Goal: Ask a question

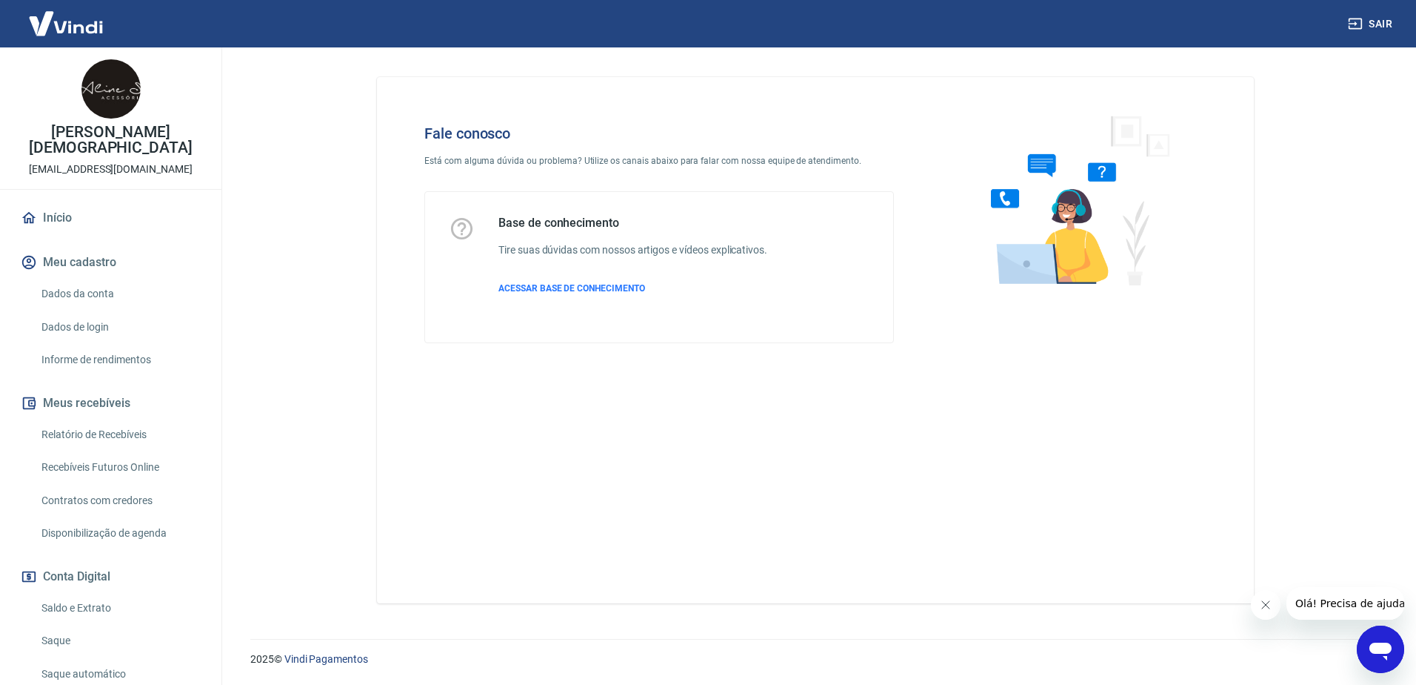
click at [1378, 638] on icon "Abrir janela de mensagens" at bounding box center [1381, 649] width 27 height 27
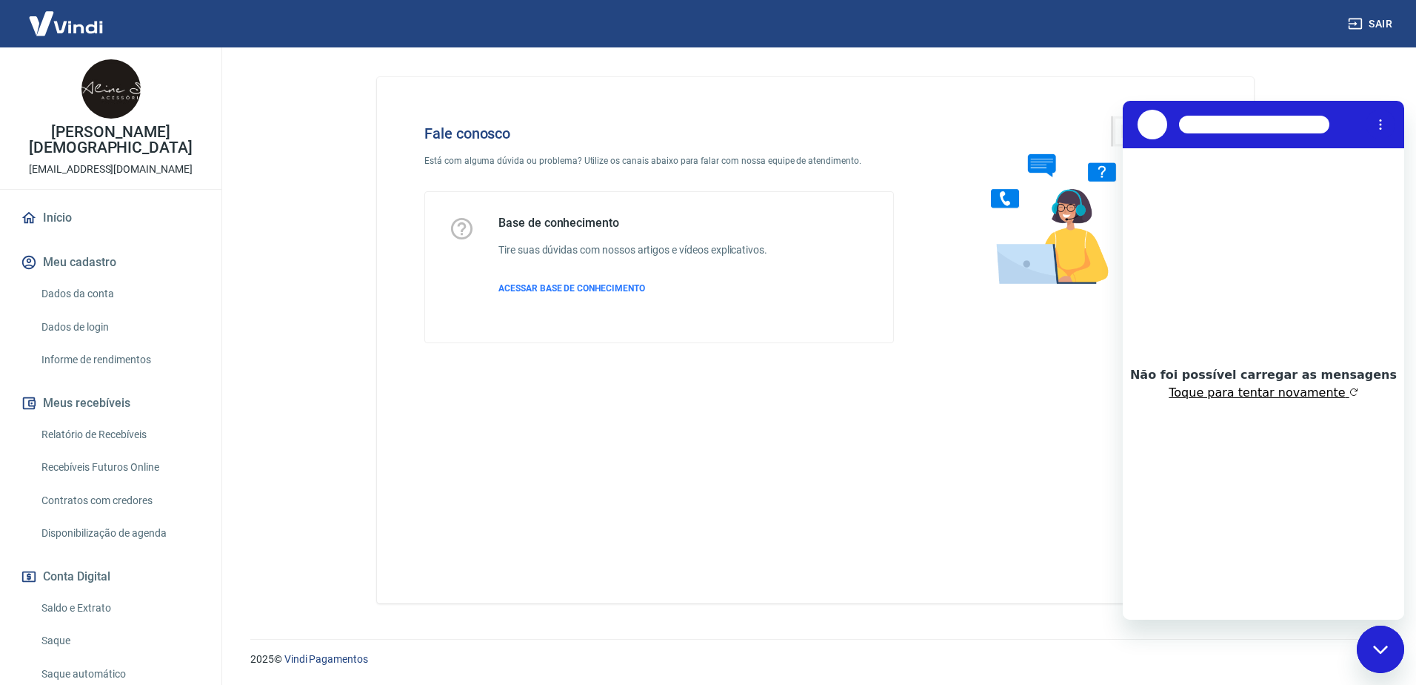
click at [1275, 395] on button "Toque para tentar novamente" at bounding box center [1263, 392] width 189 height 15
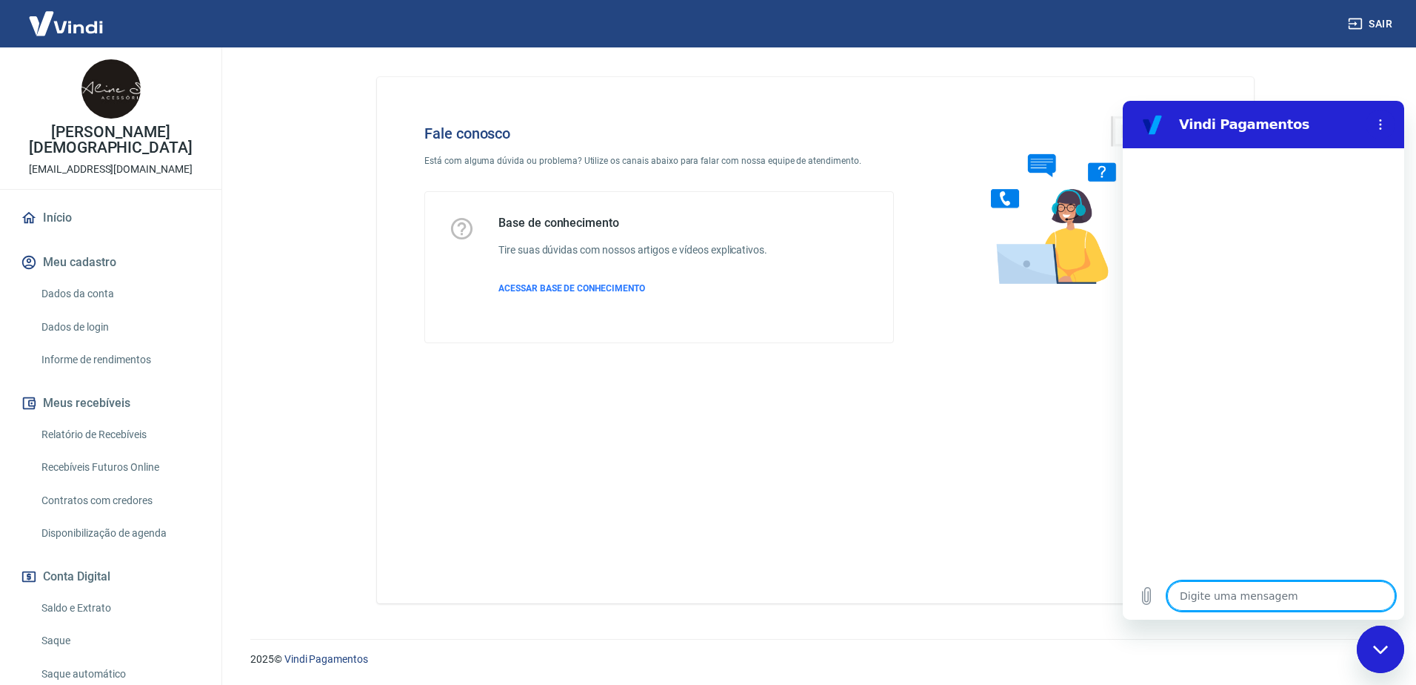
type textarea "O"
type textarea "x"
type textarea "Ol"
type textarea "x"
type textarea "Olá"
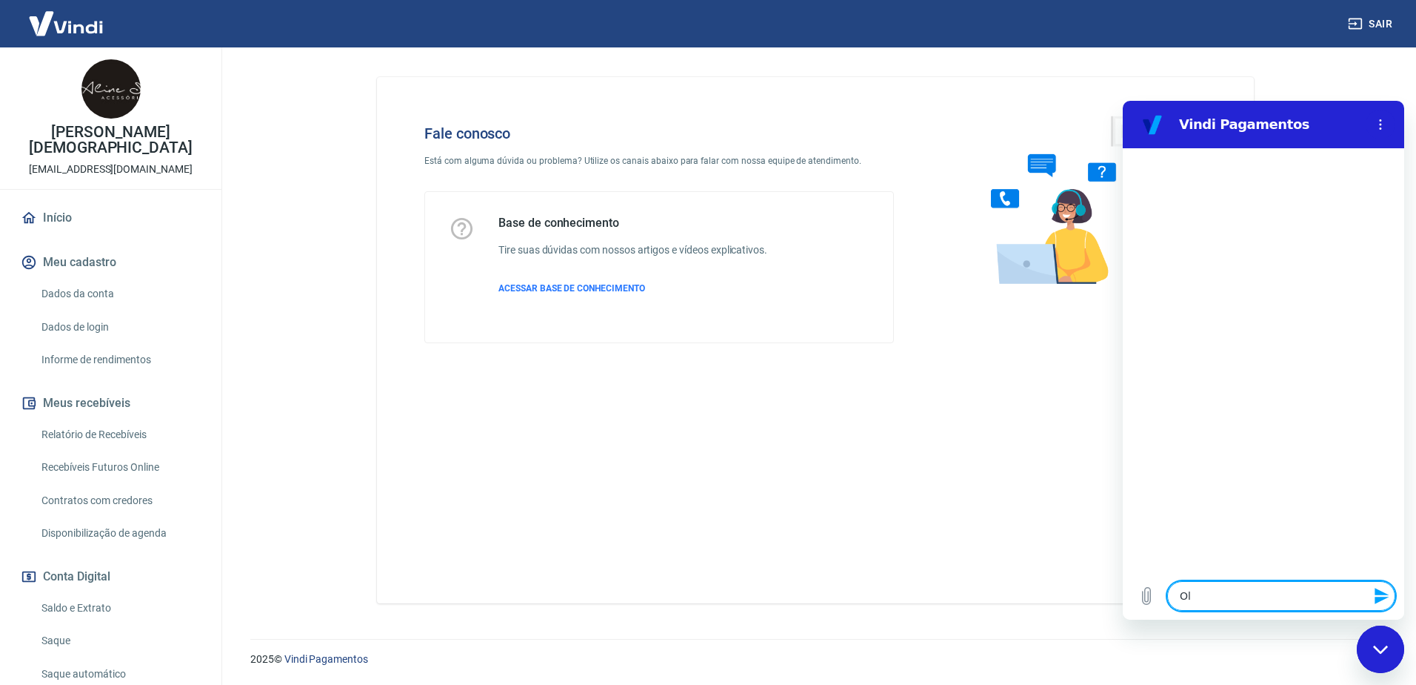
type textarea "x"
type textarea "Olá,"
type textarea "x"
type textarea "Olá,"
type textarea "x"
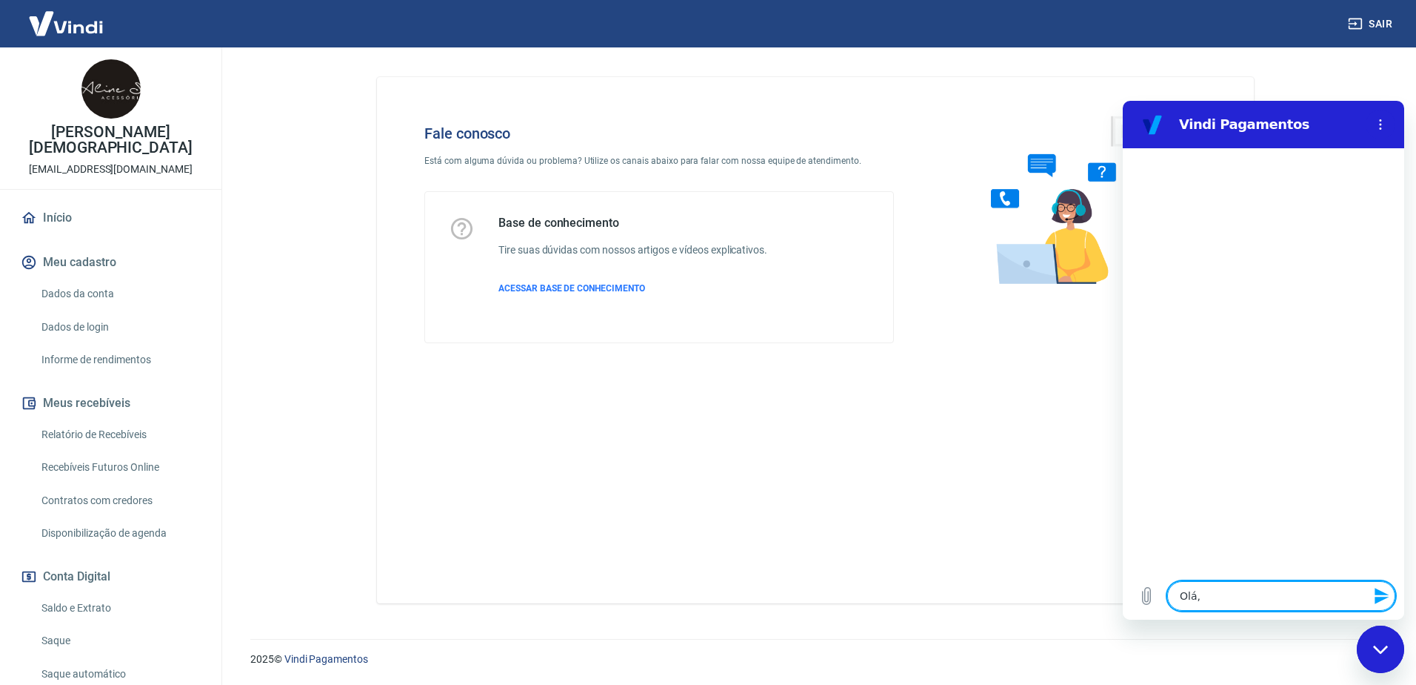
type textarea "Olá, t"
type textarea "x"
type textarea "Olá, tu"
type textarea "x"
type textarea "Olá, tud"
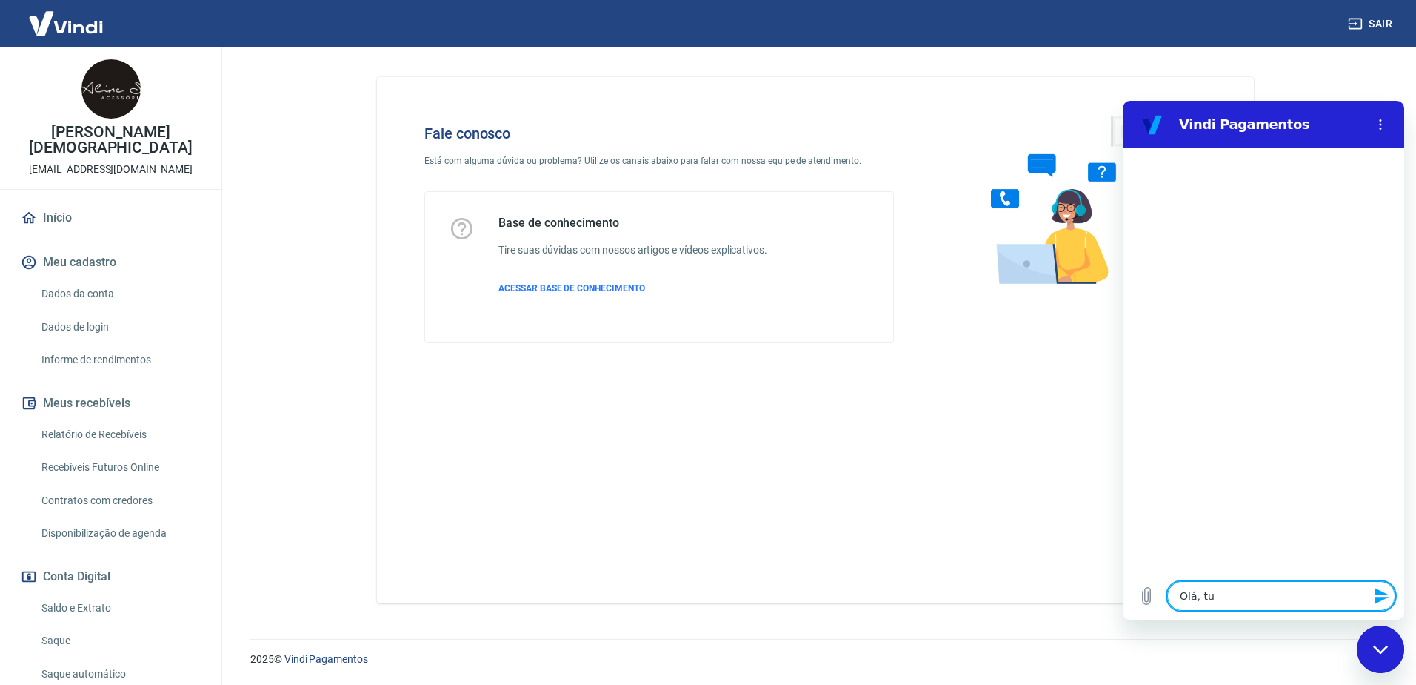
type textarea "x"
type textarea "Olá, tudo"
type textarea "x"
type textarea "Olá, tudo"
type textarea "x"
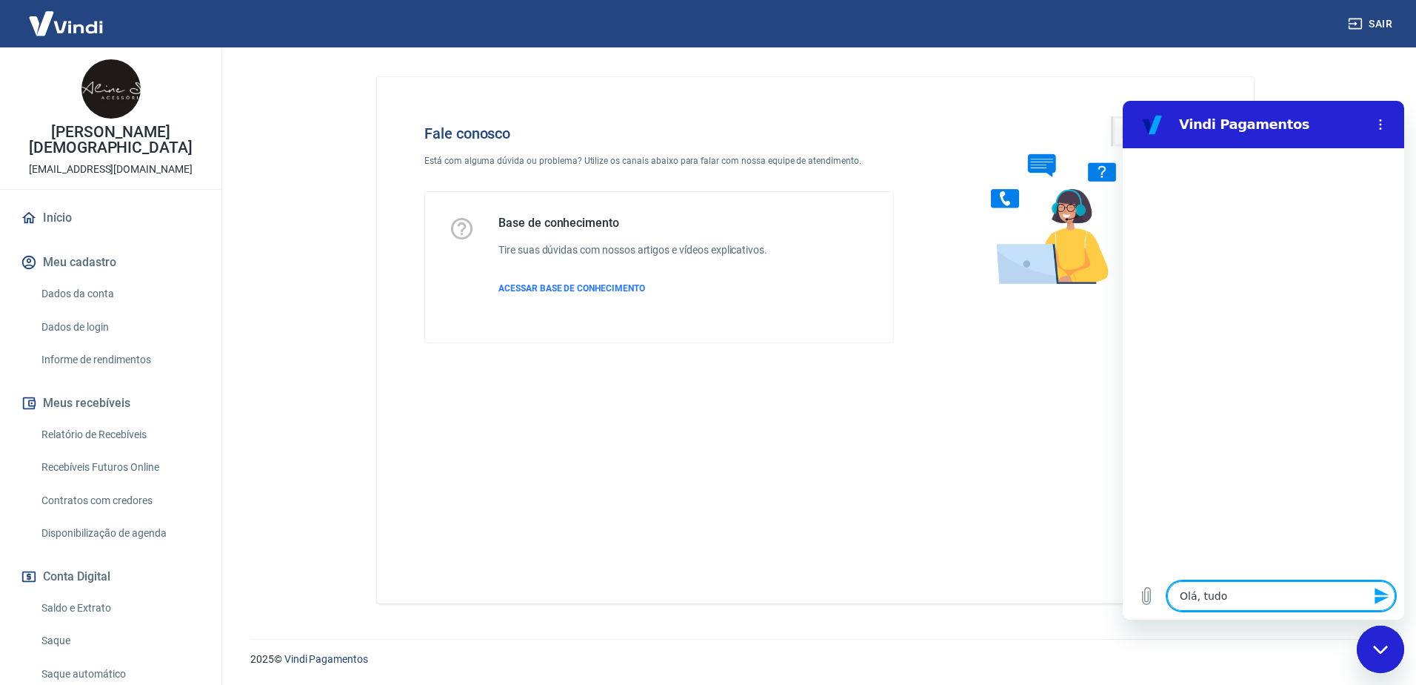
type textarea "Olá, tudo b"
type textarea "x"
type textarea "Olá, tudo be"
type textarea "x"
type textarea "Olá, tudo bem"
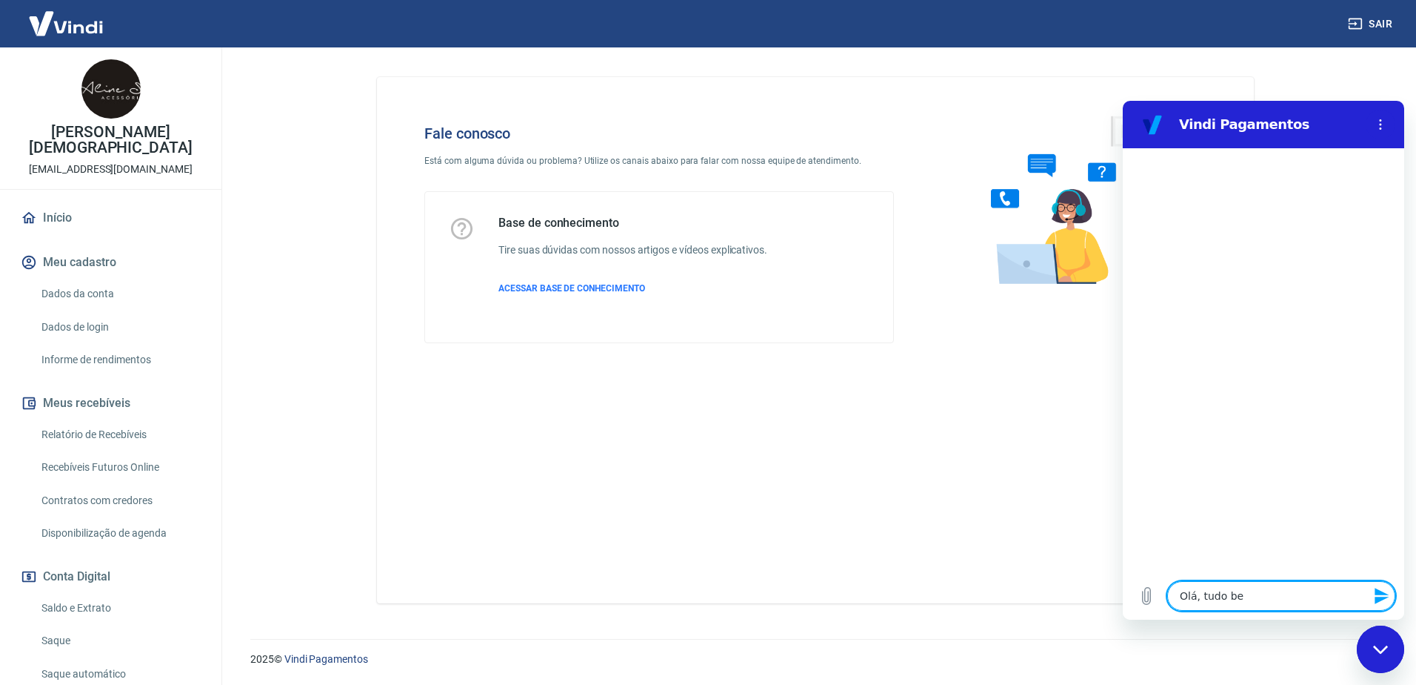
type textarea "x"
type textarea "Olá, tudo bem?"
type textarea "x"
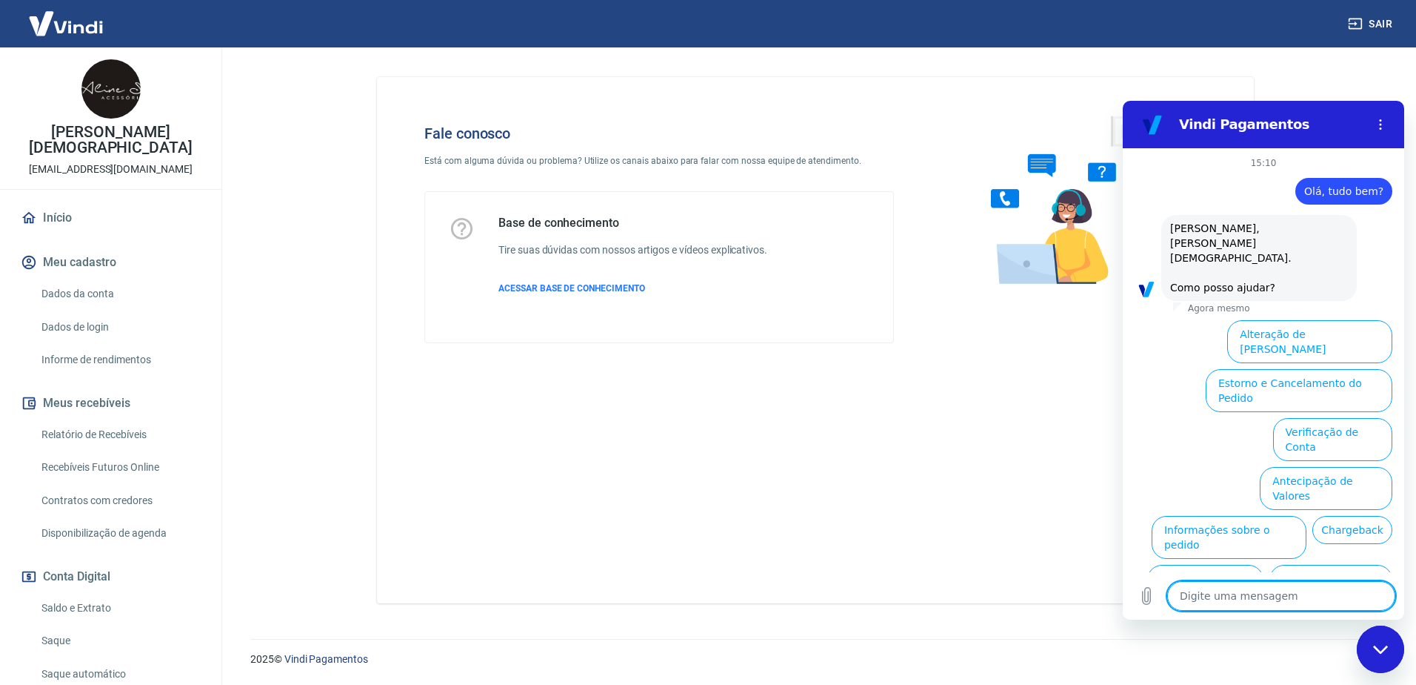
scroll to position [38, 0]
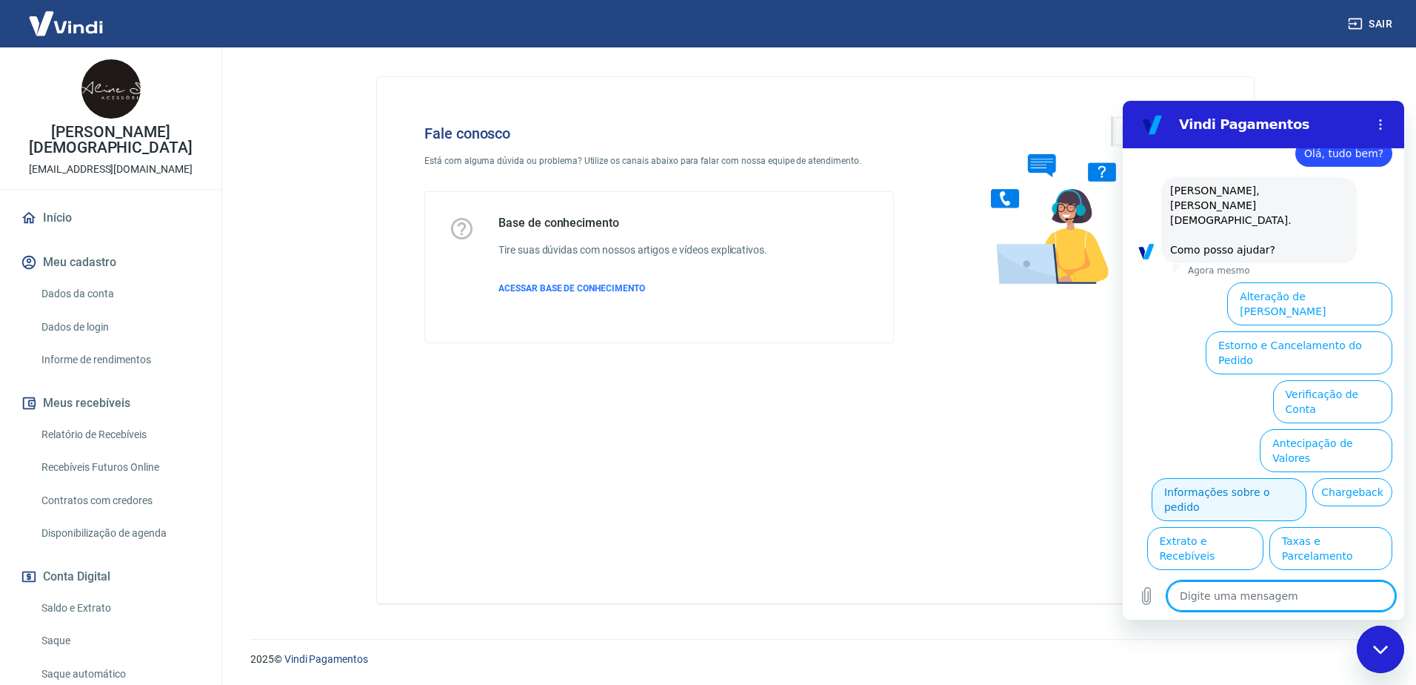
click at [1307, 478] on button "Informações sobre o pedido" at bounding box center [1229, 499] width 155 height 43
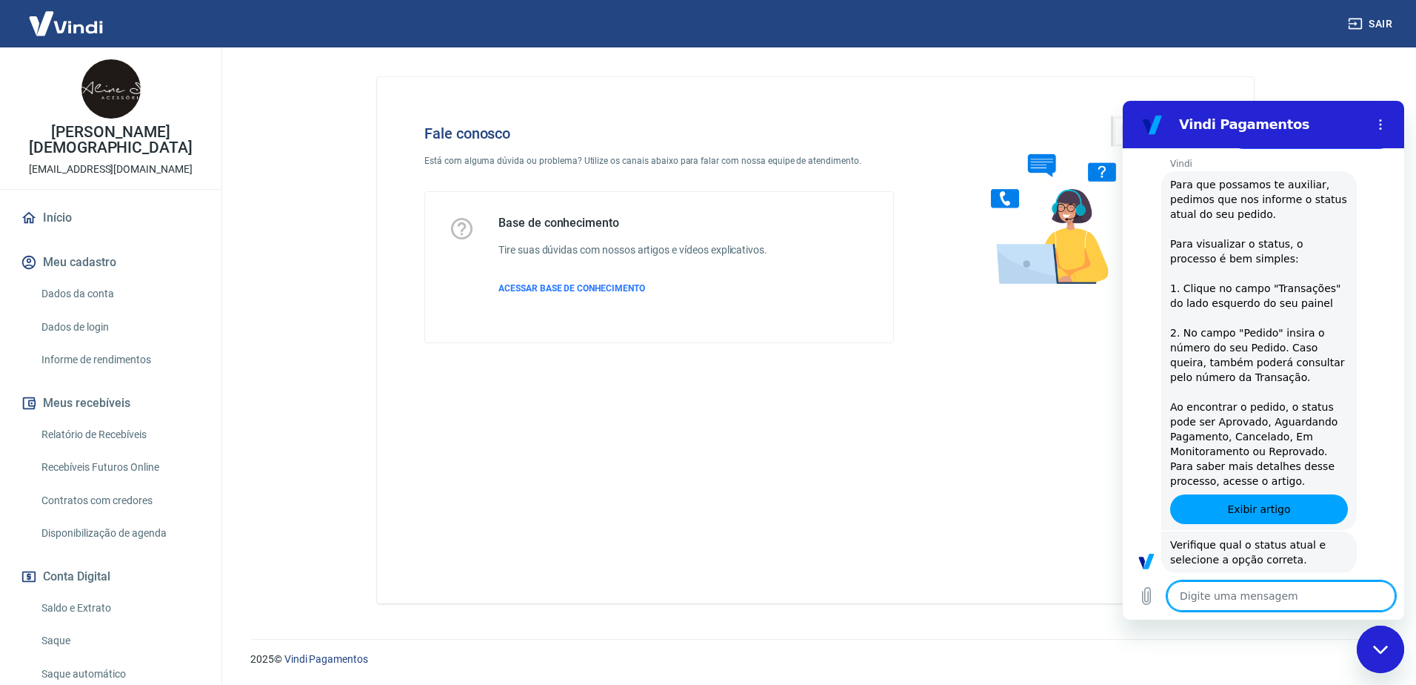
scroll to position [293, 0]
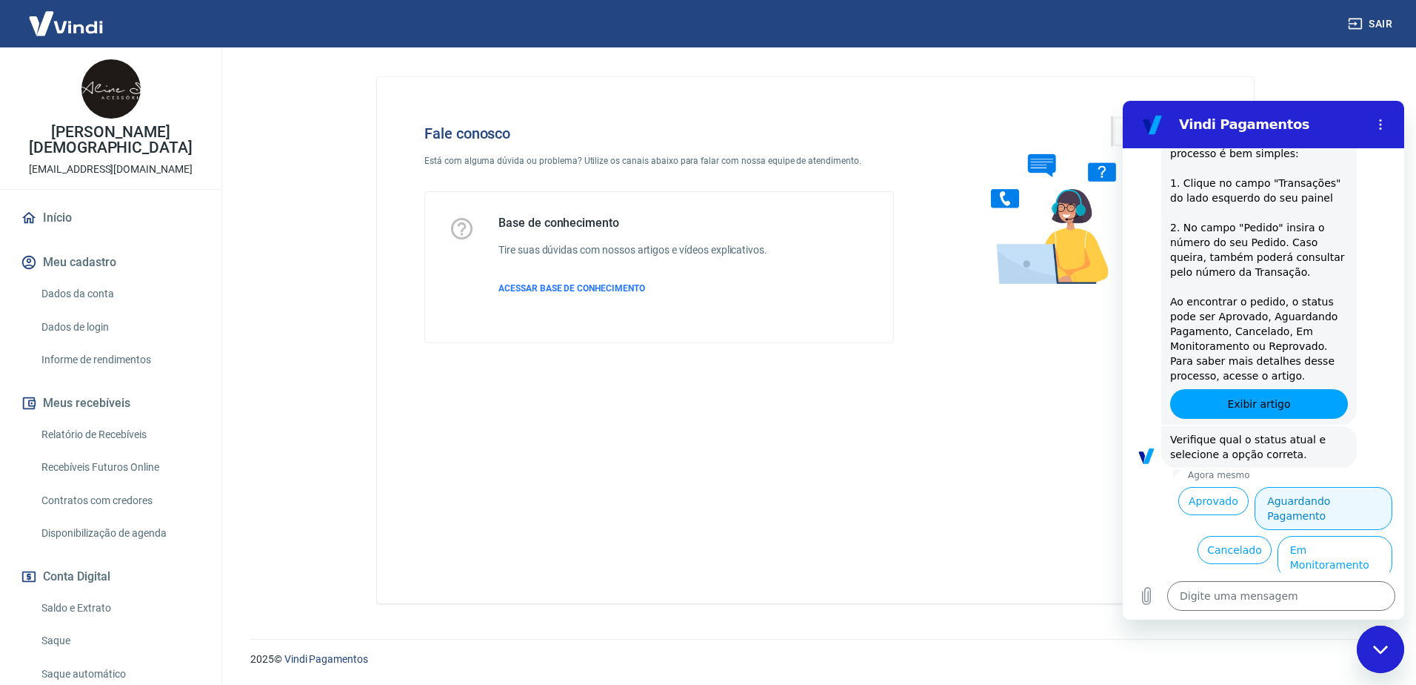
click at [1331, 487] on button "Aguardando Pagamento" at bounding box center [1324, 508] width 138 height 43
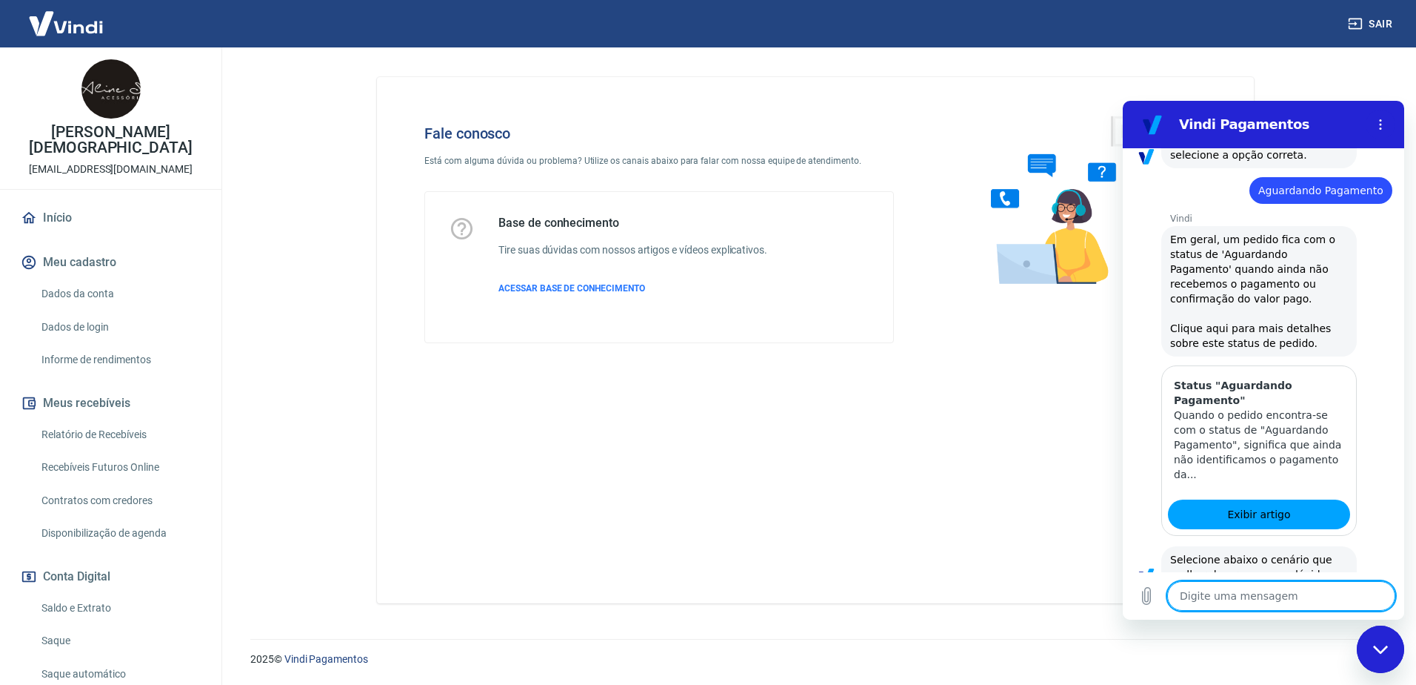
scroll to position [712, 0]
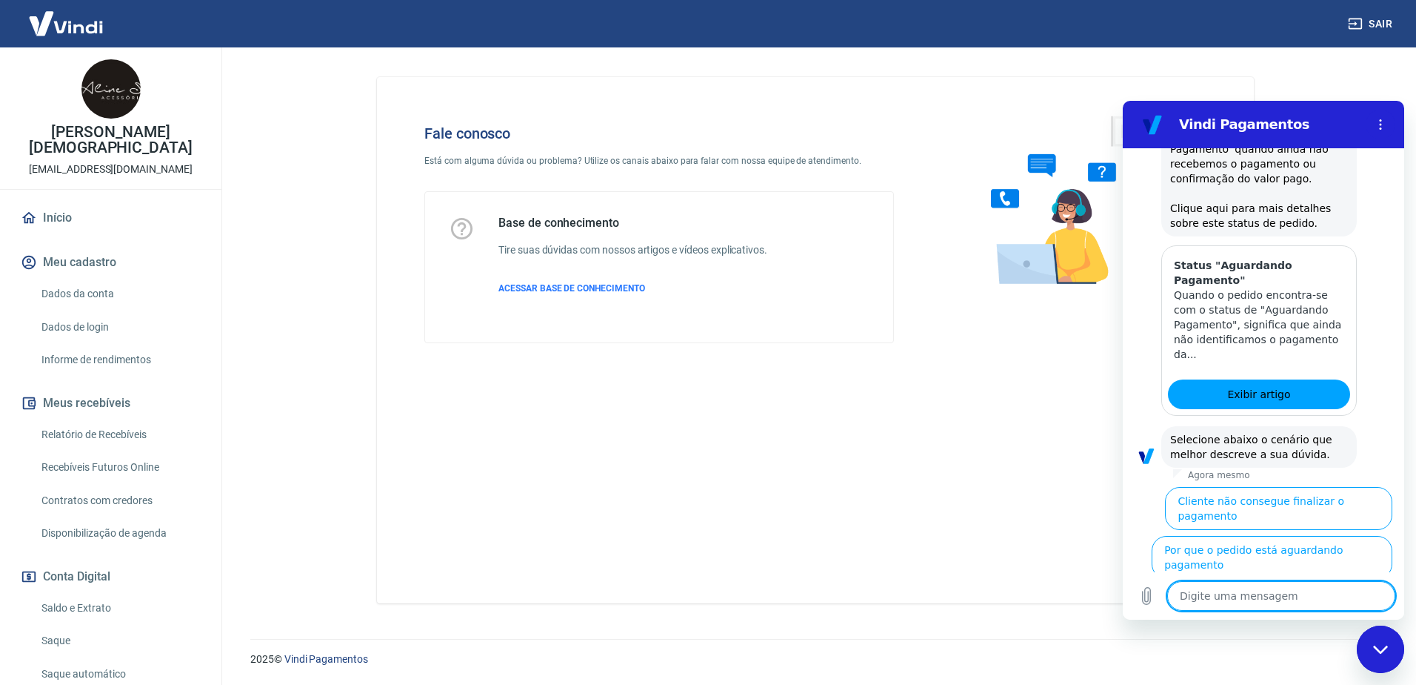
click at [1284, 585] on button "Cliente pagou, mas pedido consta 'Aguardando Pagamento'" at bounding box center [1302, 614] width 182 height 58
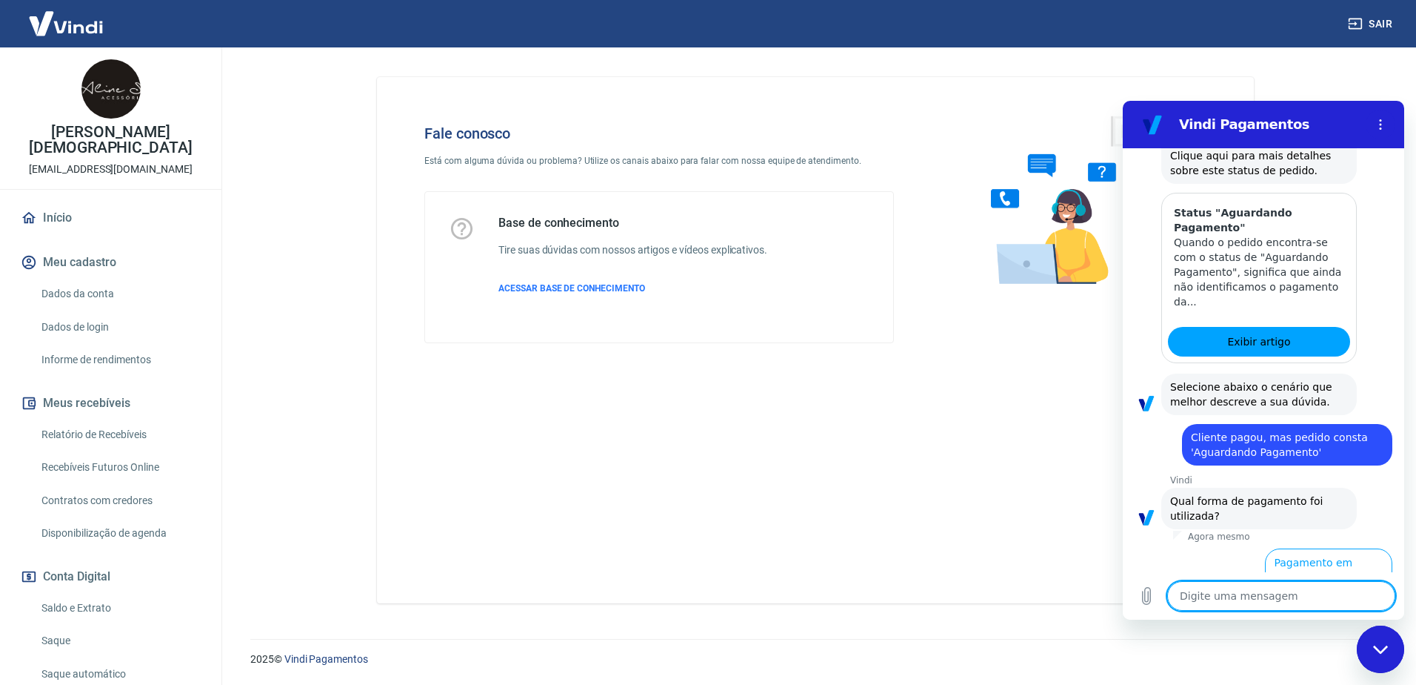
scroll to position [811, 0]
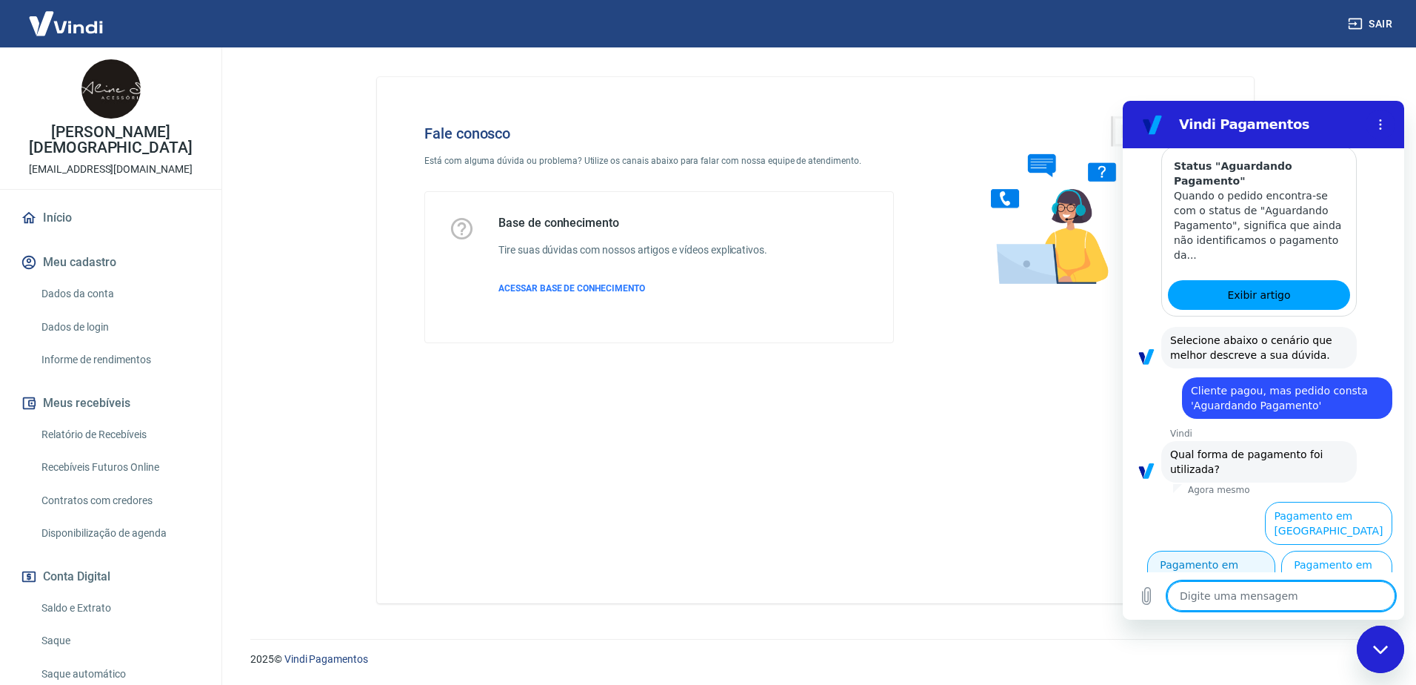
click at [1276, 550] on button "Pagamento em Cartão" at bounding box center [1212, 571] width 128 height 43
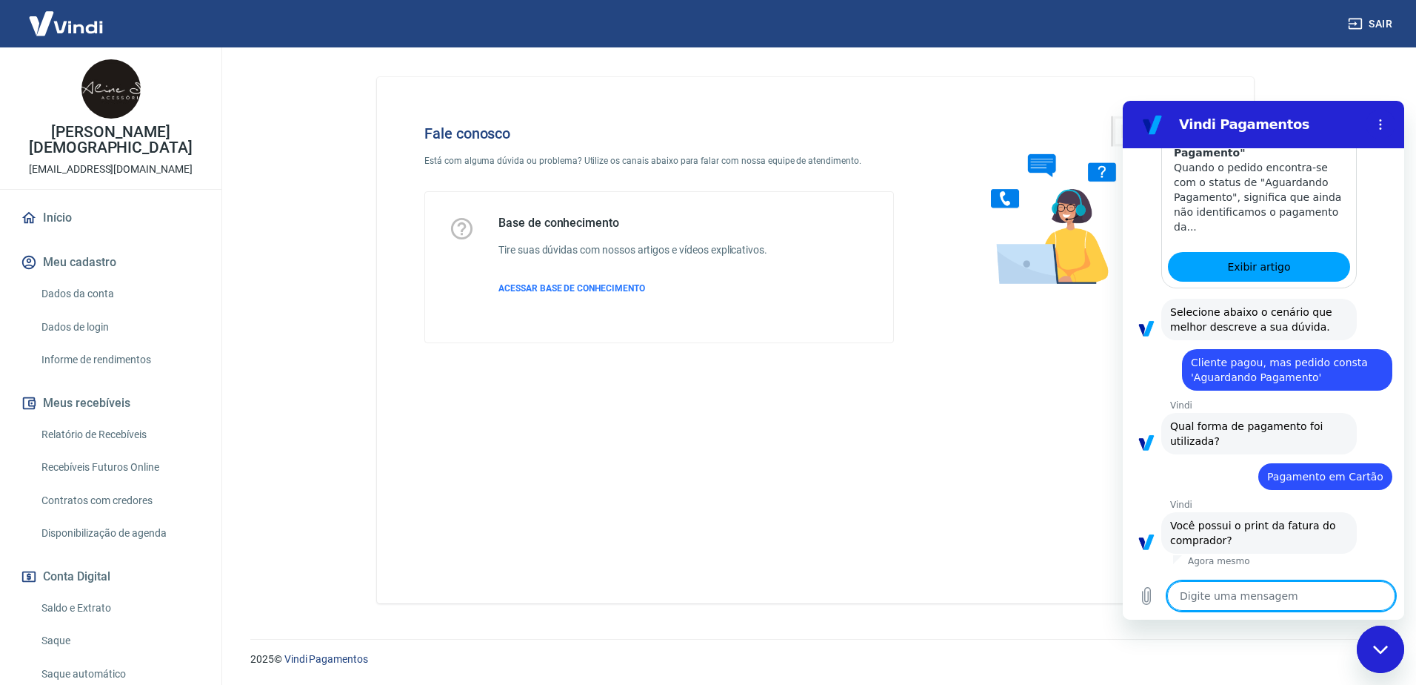
scroll to position [842, 0]
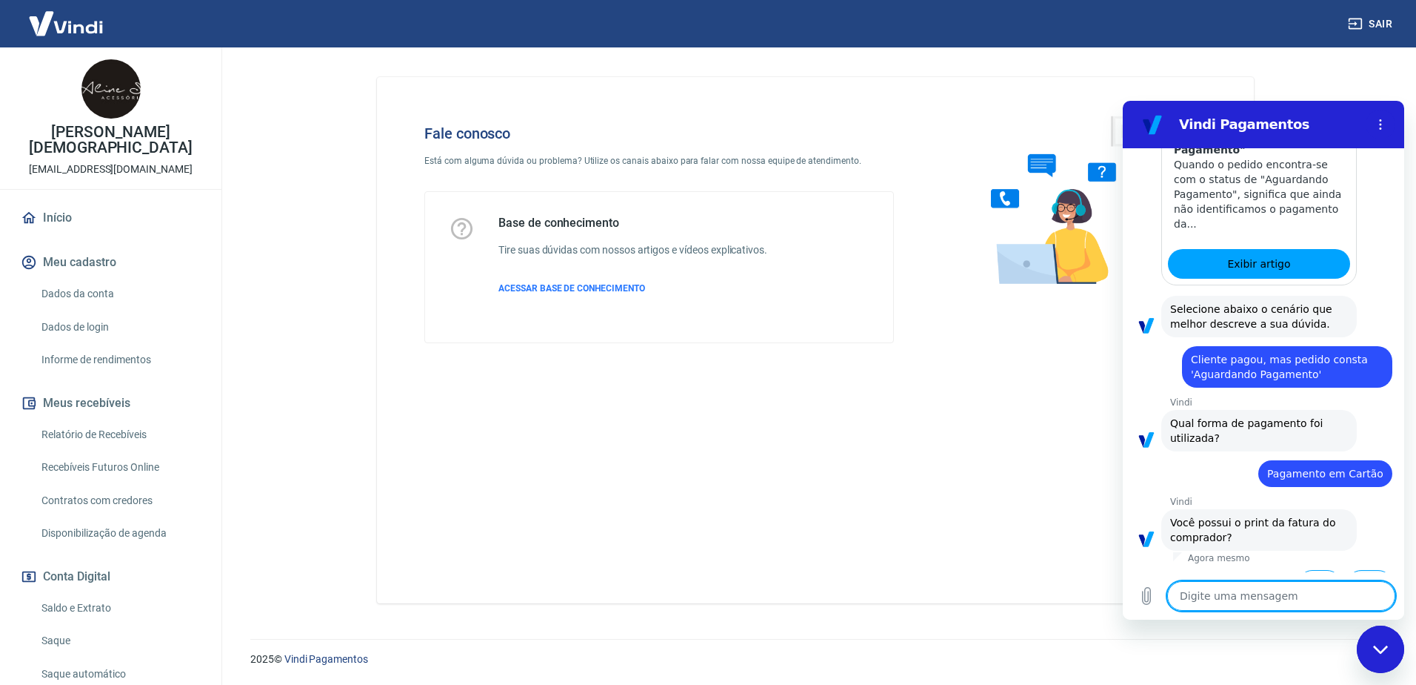
click at [1358, 570] on button "Não" at bounding box center [1370, 584] width 45 height 28
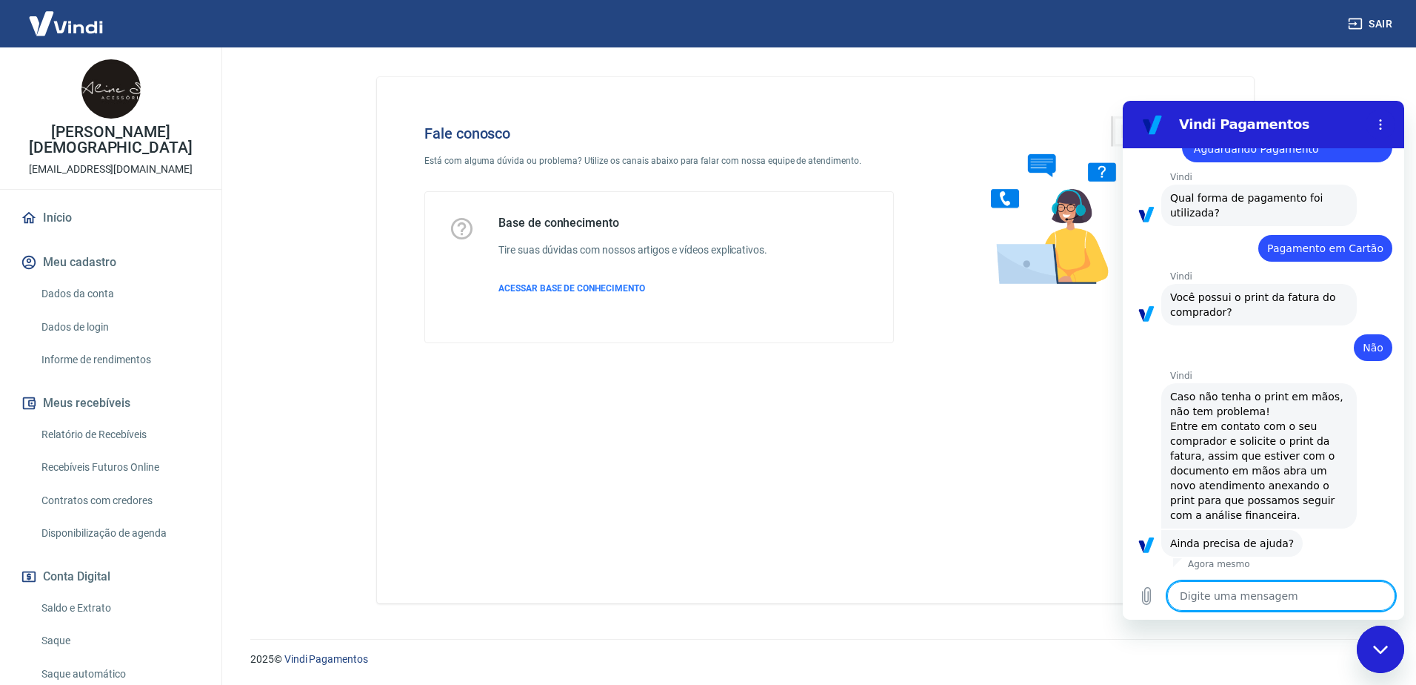
scroll to position [1073, 0]
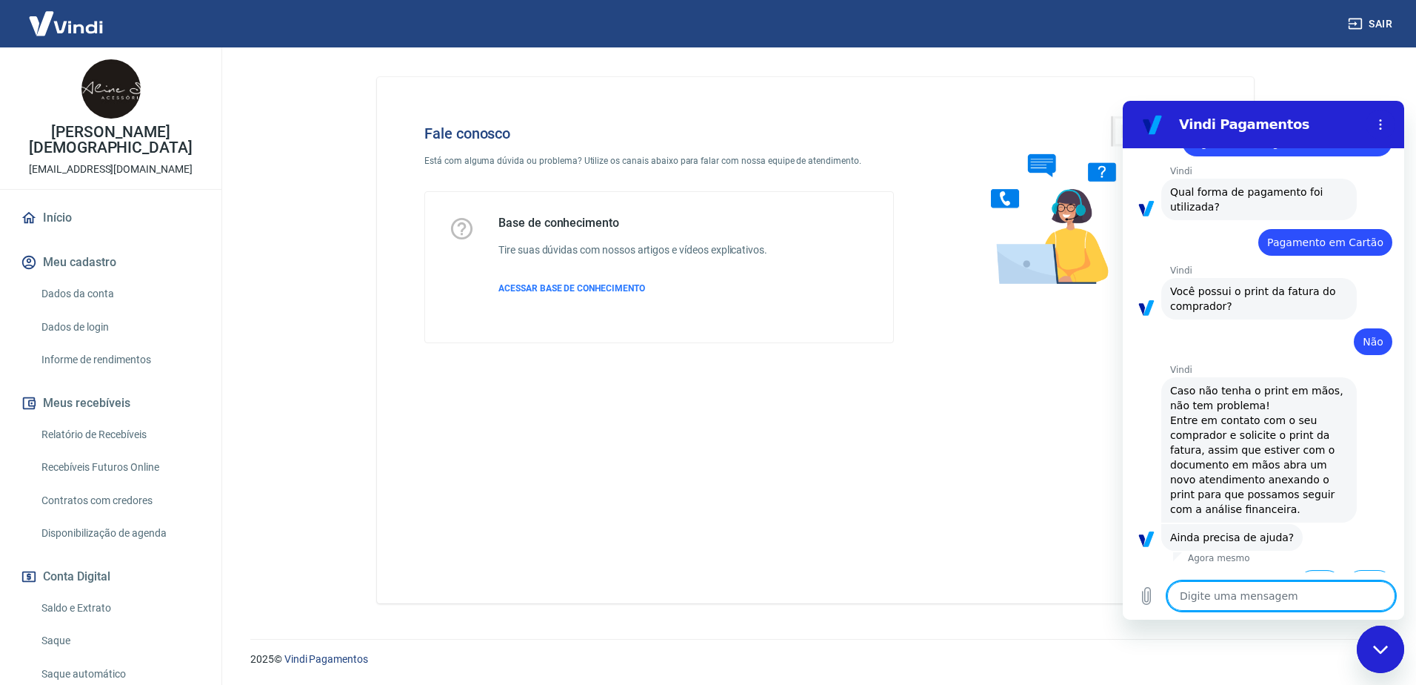
click at [1321, 570] on button "Sim" at bounding box center [1320, 584] width 43 height 28
type textarea "x"
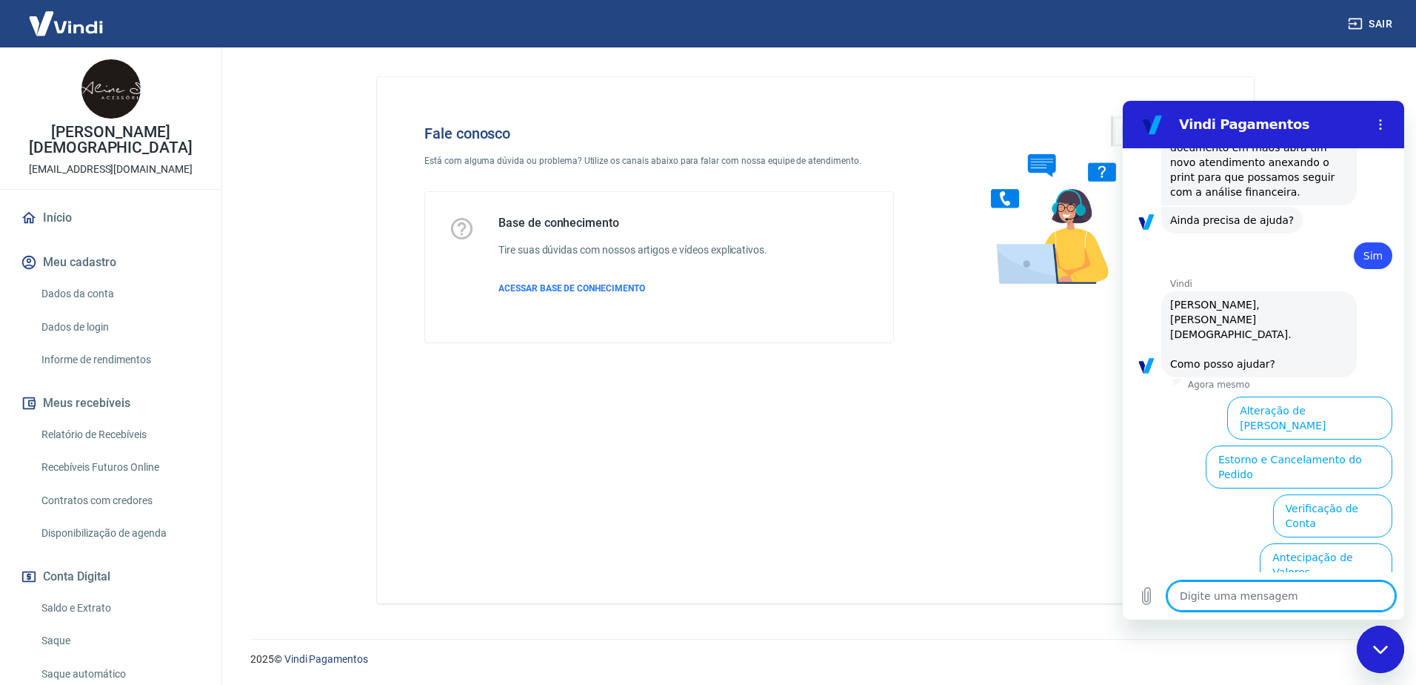
scroll to position [1475, 0]
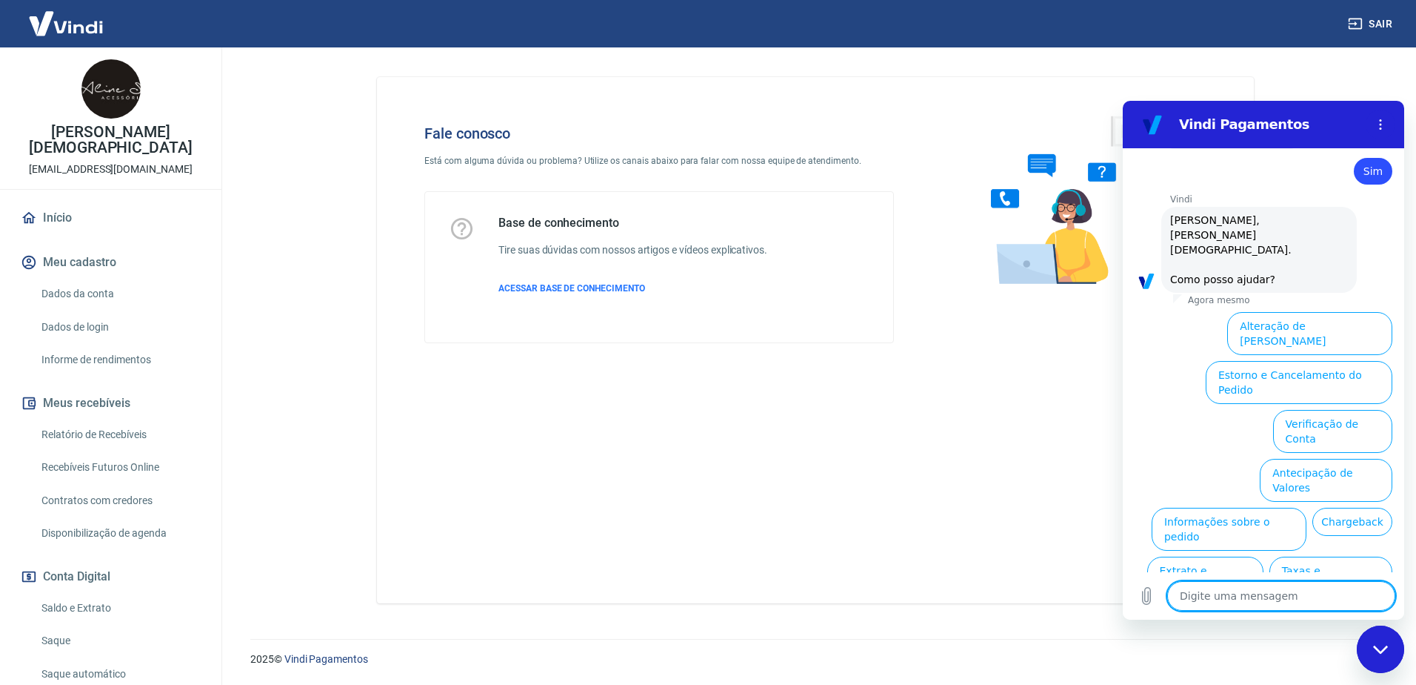
click at [1274, 602] on textarea at bounding box center [1282, 596] width 228 height 30
type textarea "F"
type textarea "x"
type textarea "Fa"
type textarea "x"
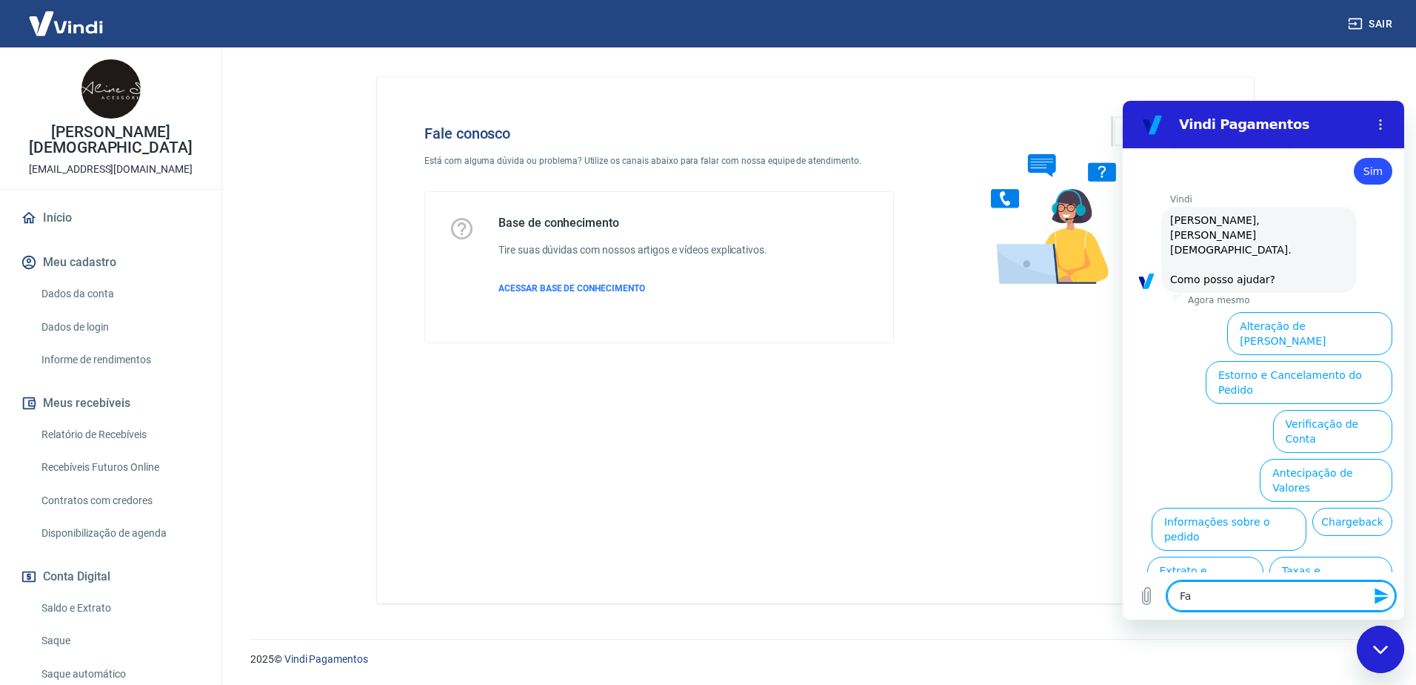
type textarea "Fal"
type textarea "x"
type textarea "Fala"
type textarea "x"
type textarea "Falar"
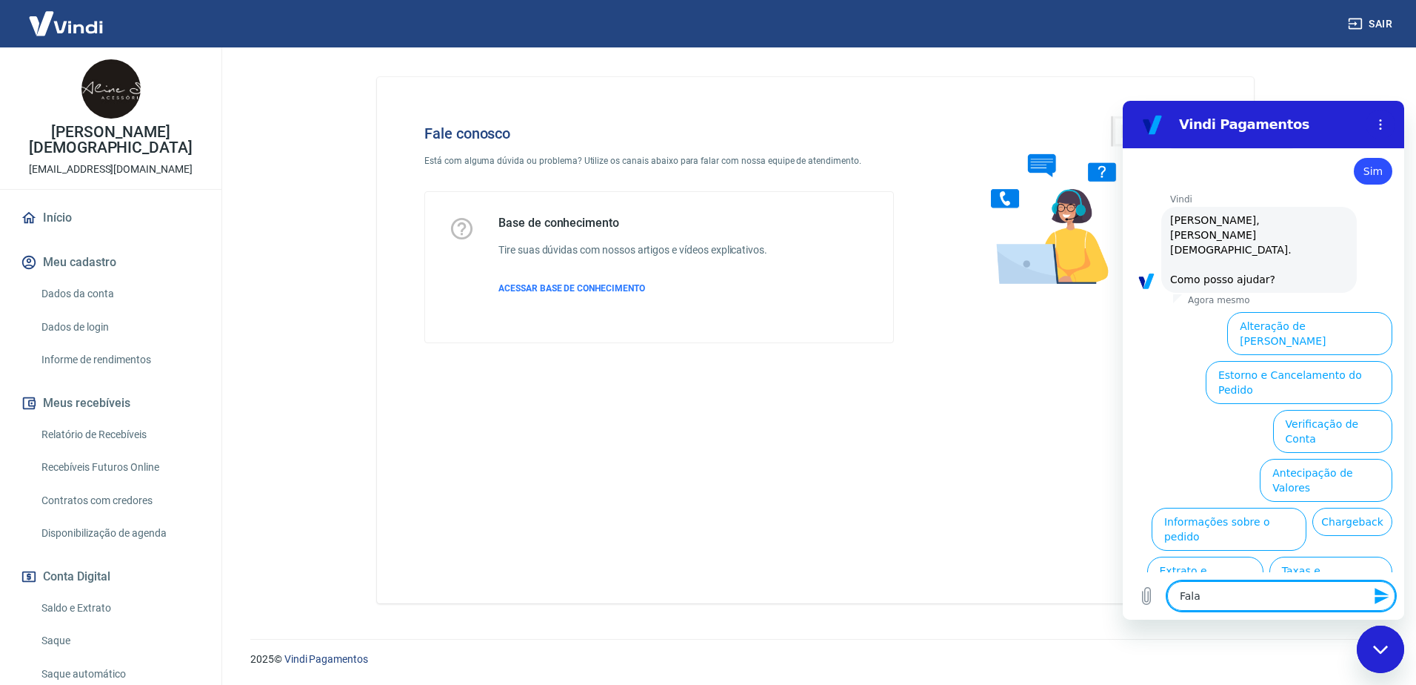
type textarea "x"
type textarea "Falar"
type textarea "x"
type textarea "Falar c"
type textarea "x"
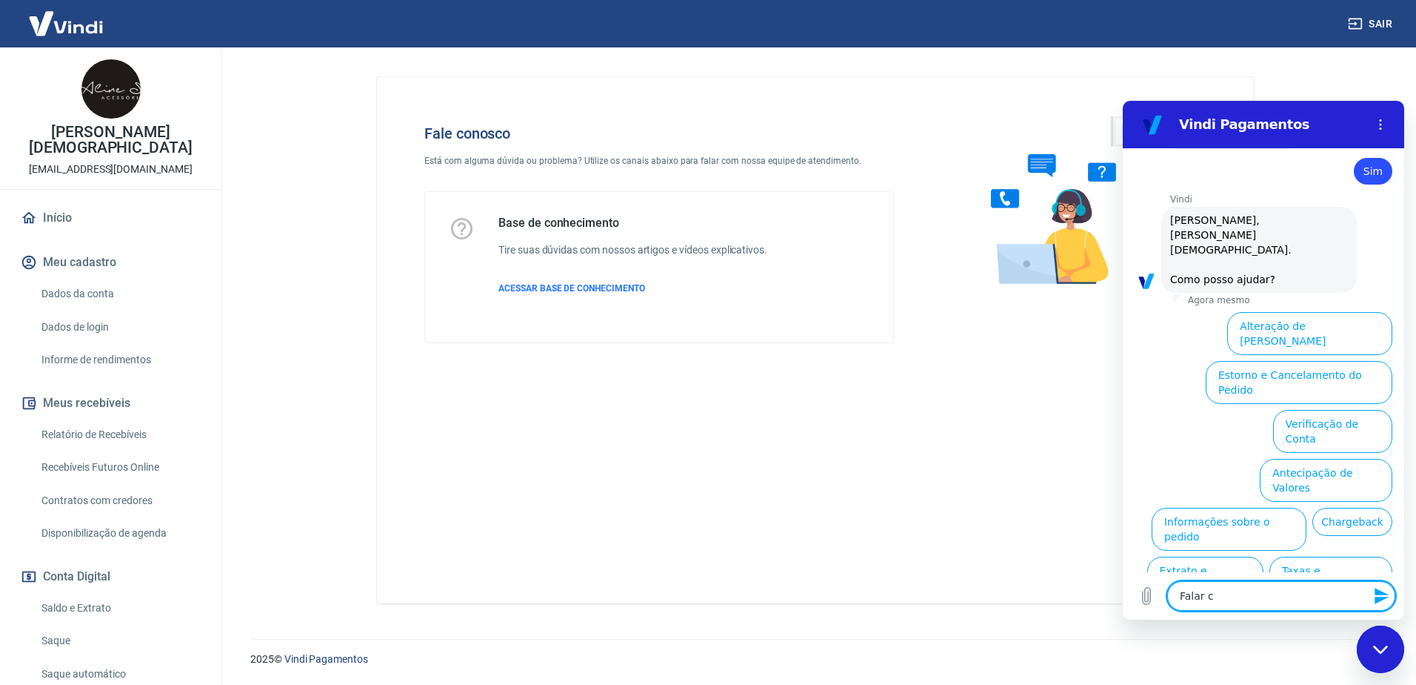
type textarea "Falar co"
type textarea "x"
type textarea "Falar co"
type textarea "x"
type textarea "Falar co"
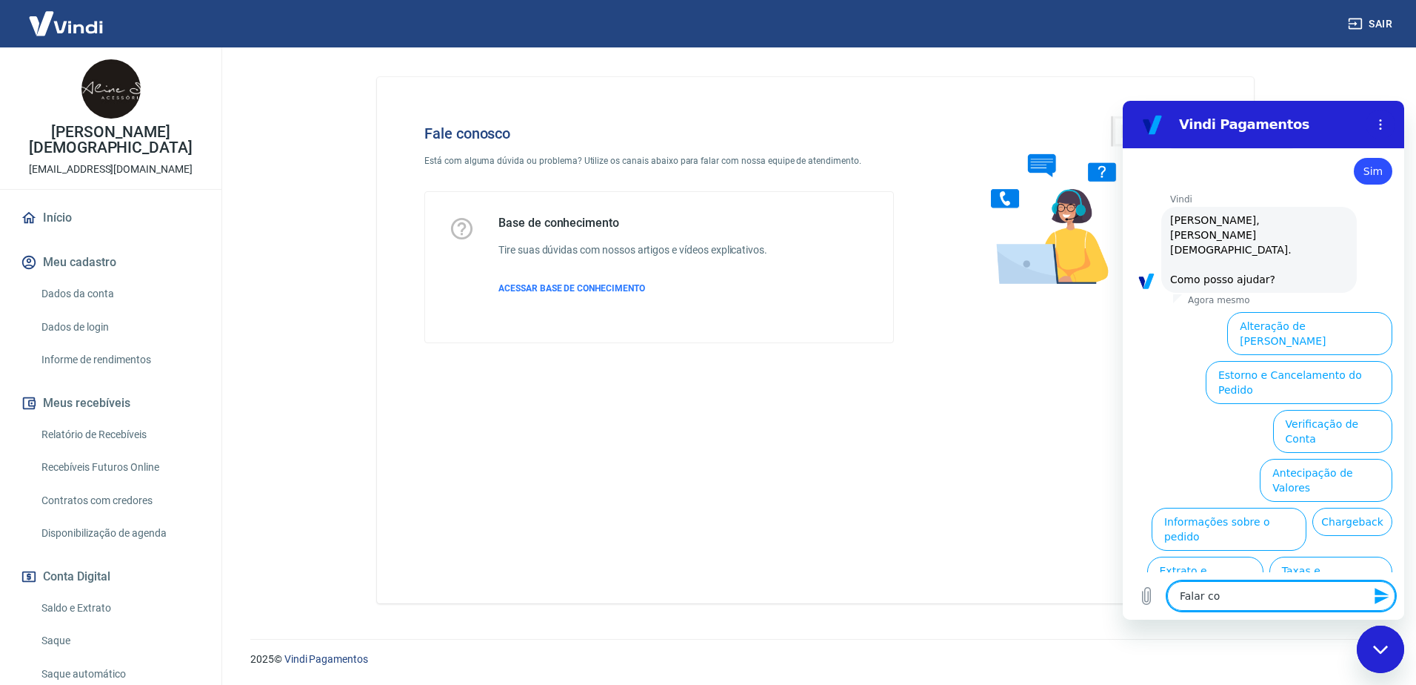
type textarea "x"
type textarea "Falar com"
type textarea "x"
type textarea "Falar com"
type textarea "x"
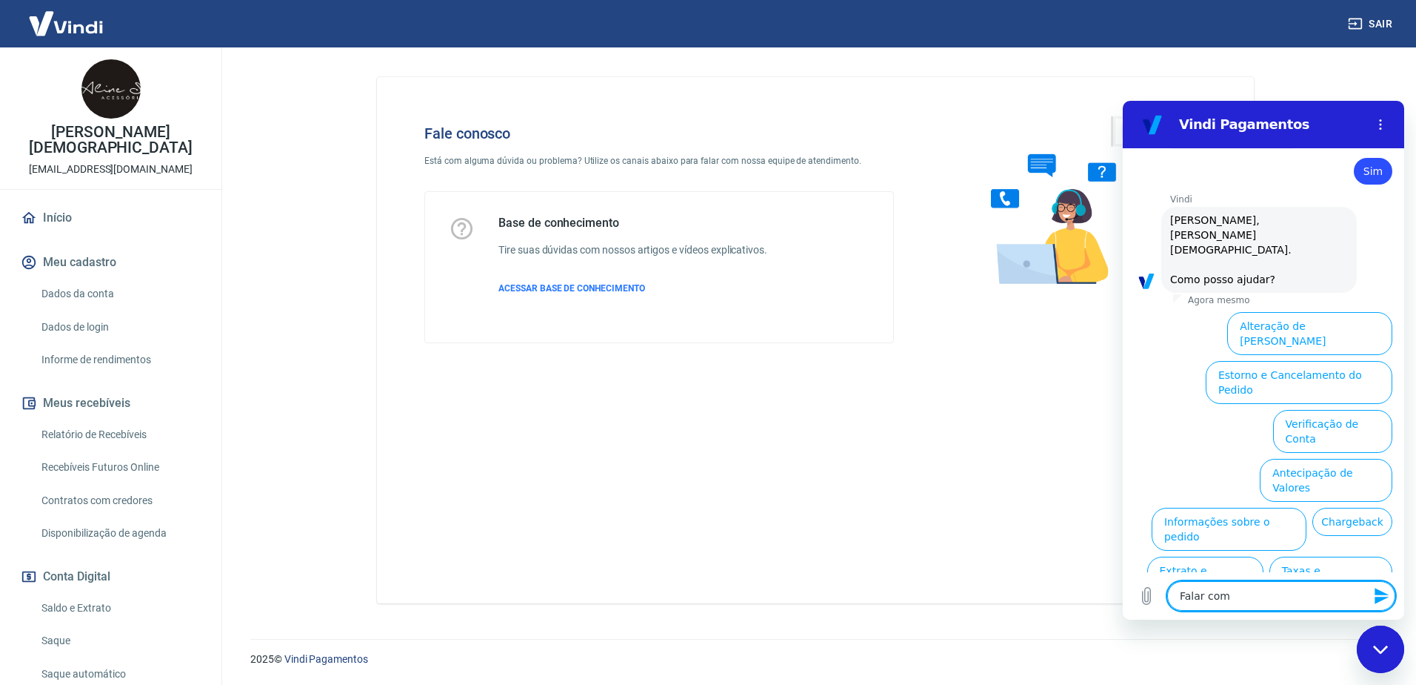
type textarea "Falar com A"
type textarea "x"
type textarea "Falar com At"
type textarea "x"
type textarea "Falar com Ate"
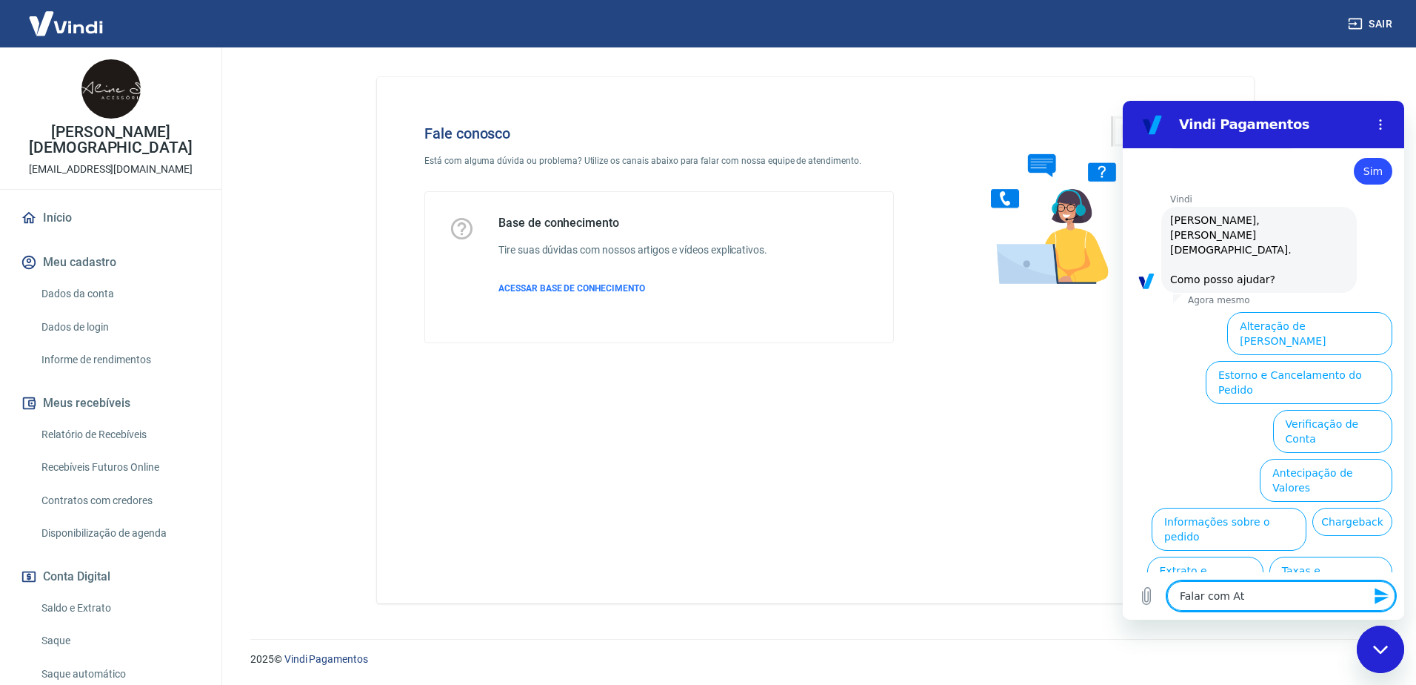
type textarea "x"
type textarea "Falar com Aten"
type textarea "x"
type textarea "Falar com Atend"
type textarea "x"
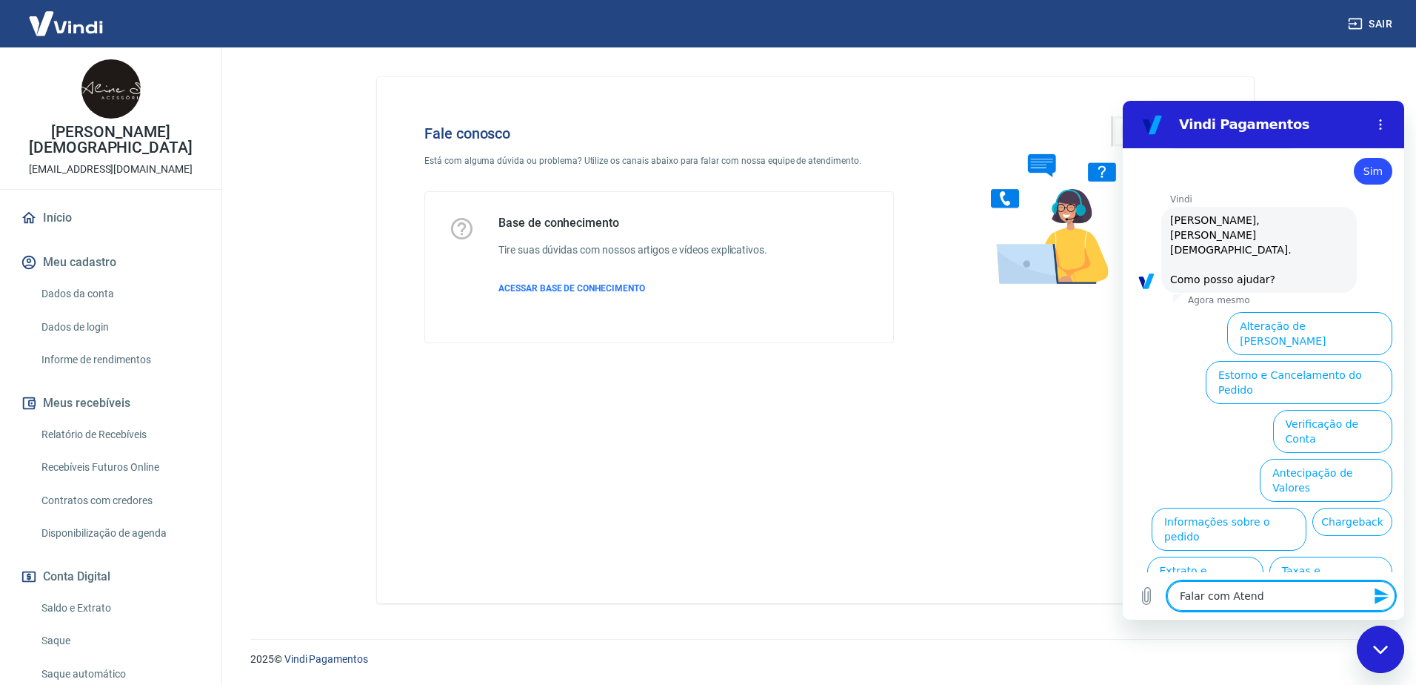
type textarea "Falar com Atende"
type textarea "x"
type textarea "Falar com Atenden"
type textarea "x"
type textarea "Falar com Atendent"
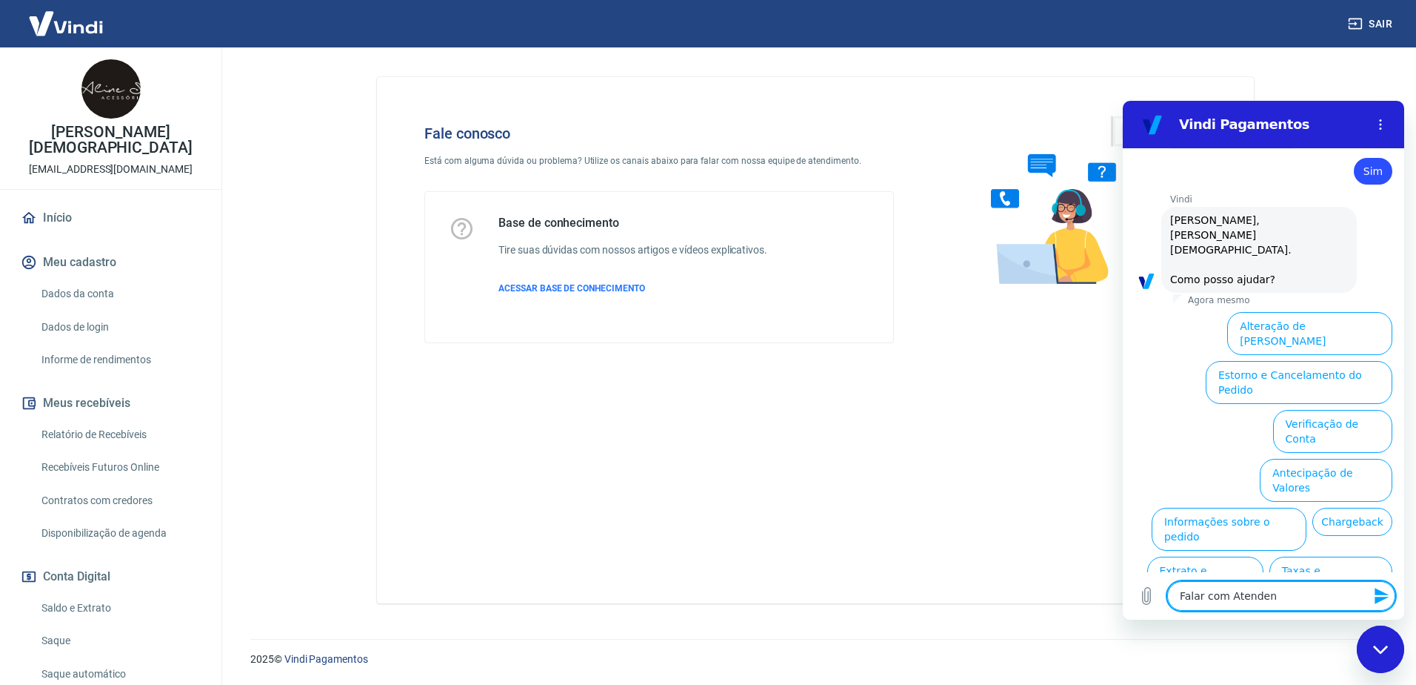
type textarea "x"
type textarea "Falar com Atendente"
type textarea "x"
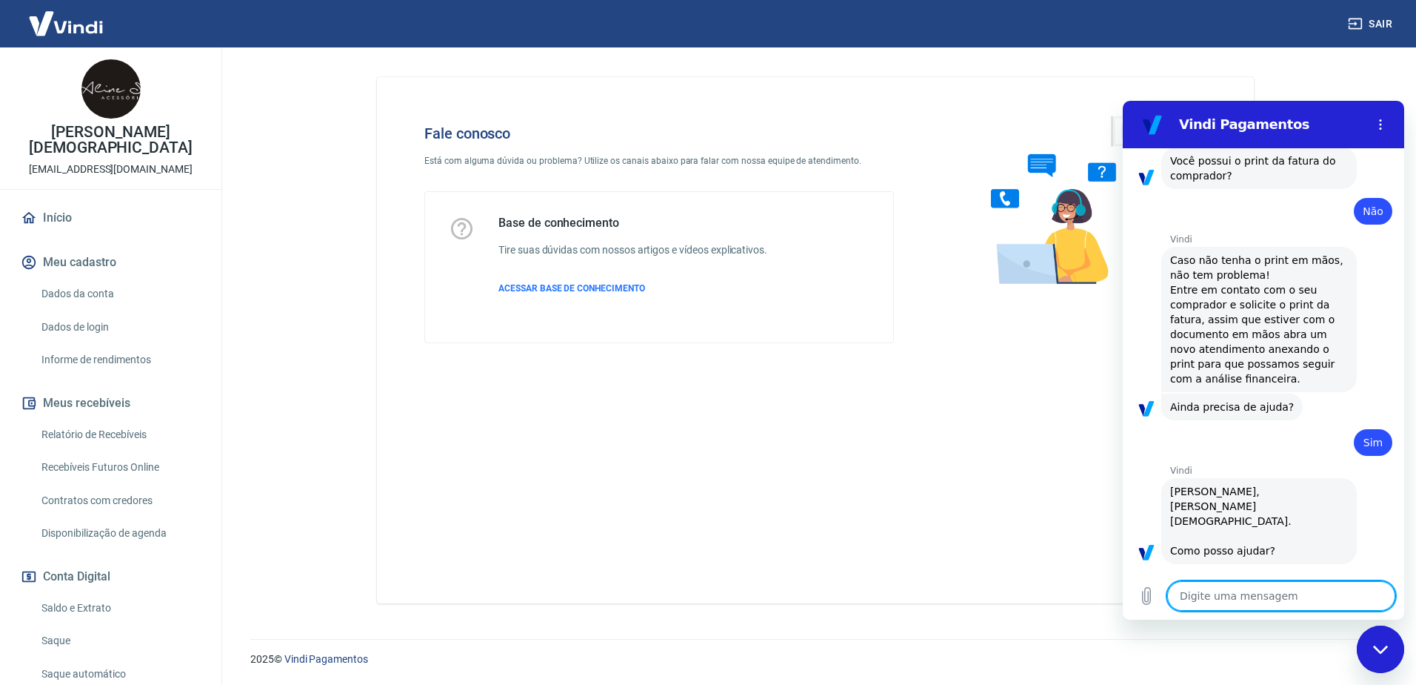
type textarea "x"
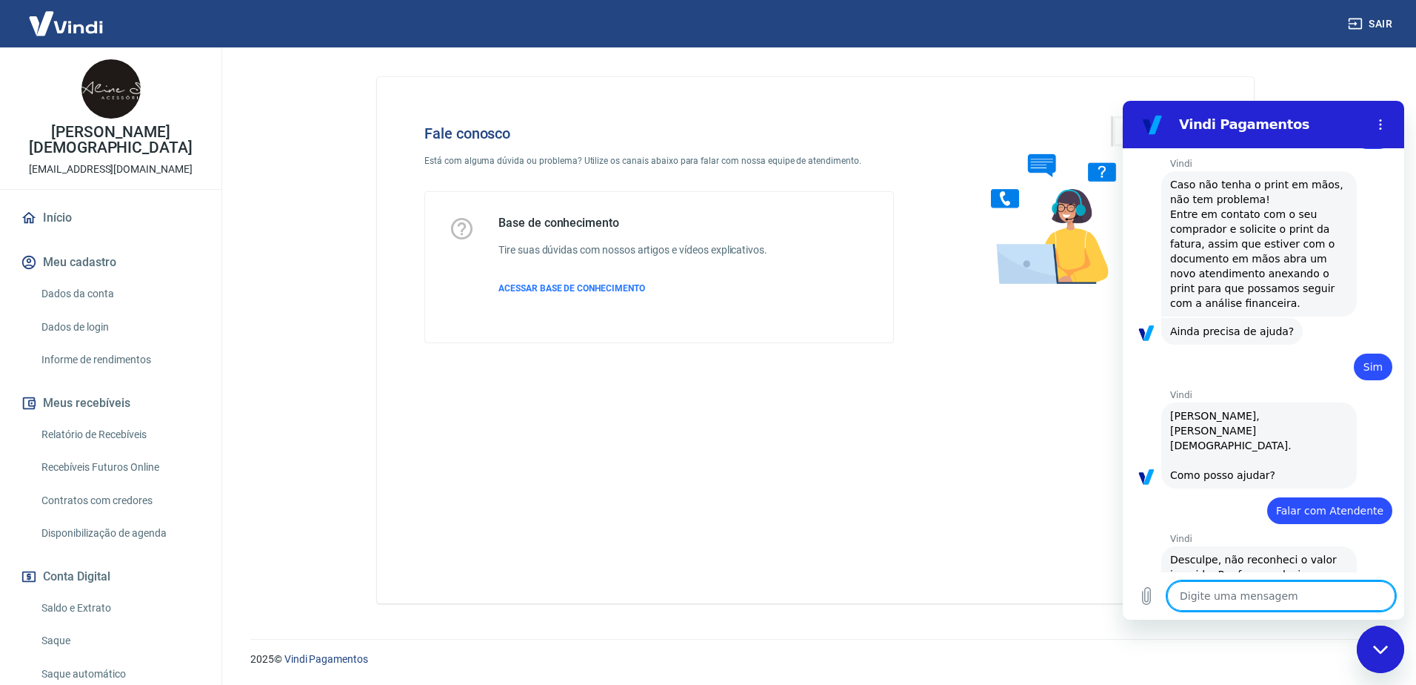
scroll to position [1282, 0]
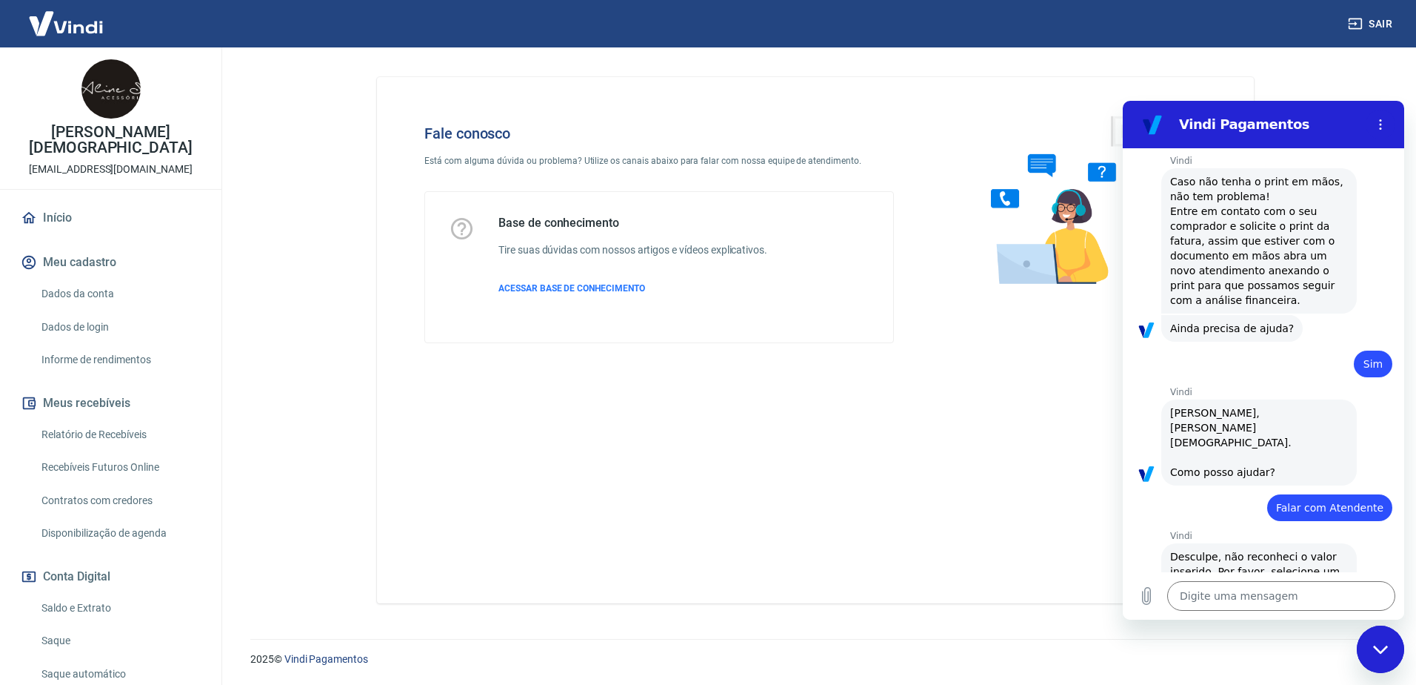
click at [1305, 552] on div "Vindi diz: Desculpe, não reconheci o valor inserido. Por favor, selecione um va…" at bounding box center [1260, 571] width 196 height 56
click at [1331, 417] on span "Olá, ALINE EVANGELISTA DOS SANTOS. Como posso ajudar?" at bounding box center [1260, 442] width 178 height 74
click at [1284, 593] on textarea at bounding box center [1282, 596] width 228 height 30
drag, startPoint x: 1278, startPoint y: 462, endPoint x: 1391, endPoint y: 456, distance: 112.8
click at [1391, 456] on div "15:10 diz: Olá, tudo bem? Enviado · 15:10 diz: Olá, ALINE EVANGELISTA DOS SANTO…" at bounding box center [1264, 360] width 282 height 424
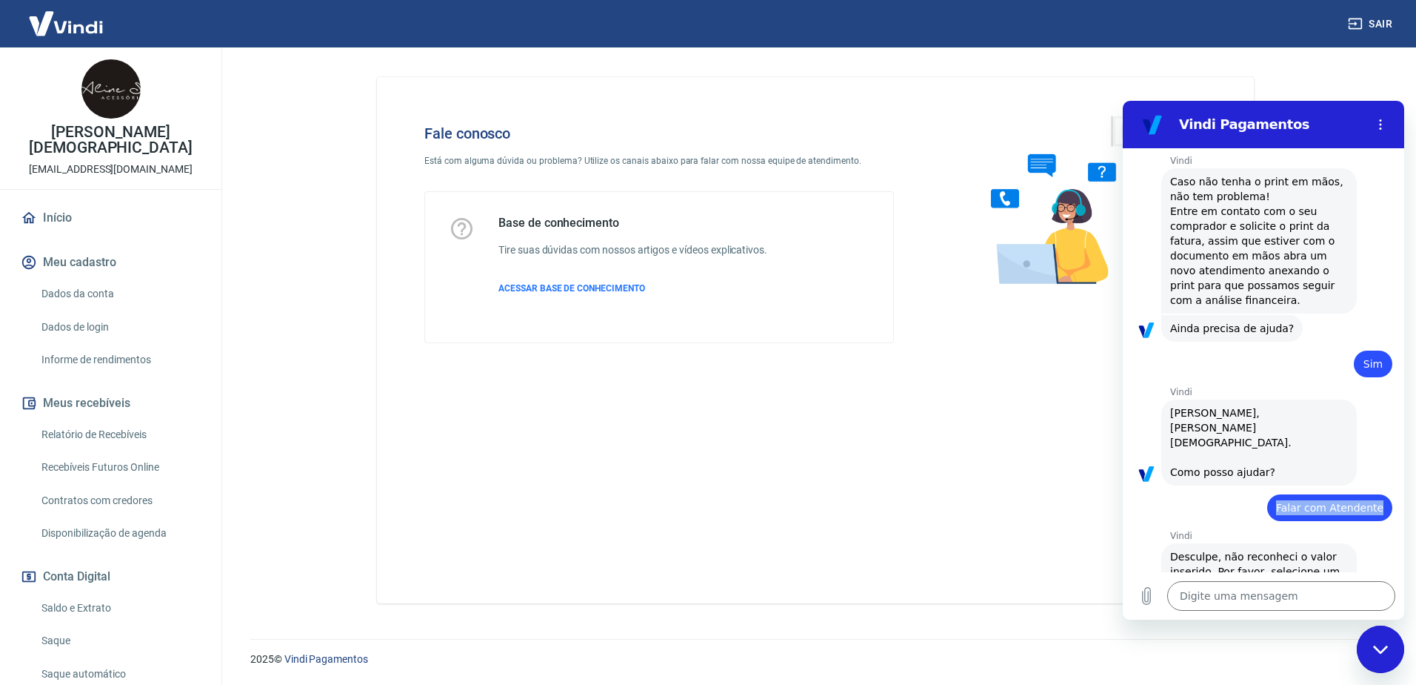
copy span "Falar com Atendente"
click at [1242, 591] on textarea at bounding box center [1282, 596] width 228 height 30
paste textarea "Falar com Atendente"
type textarea "Falar com Atendente"
type textarea "x"
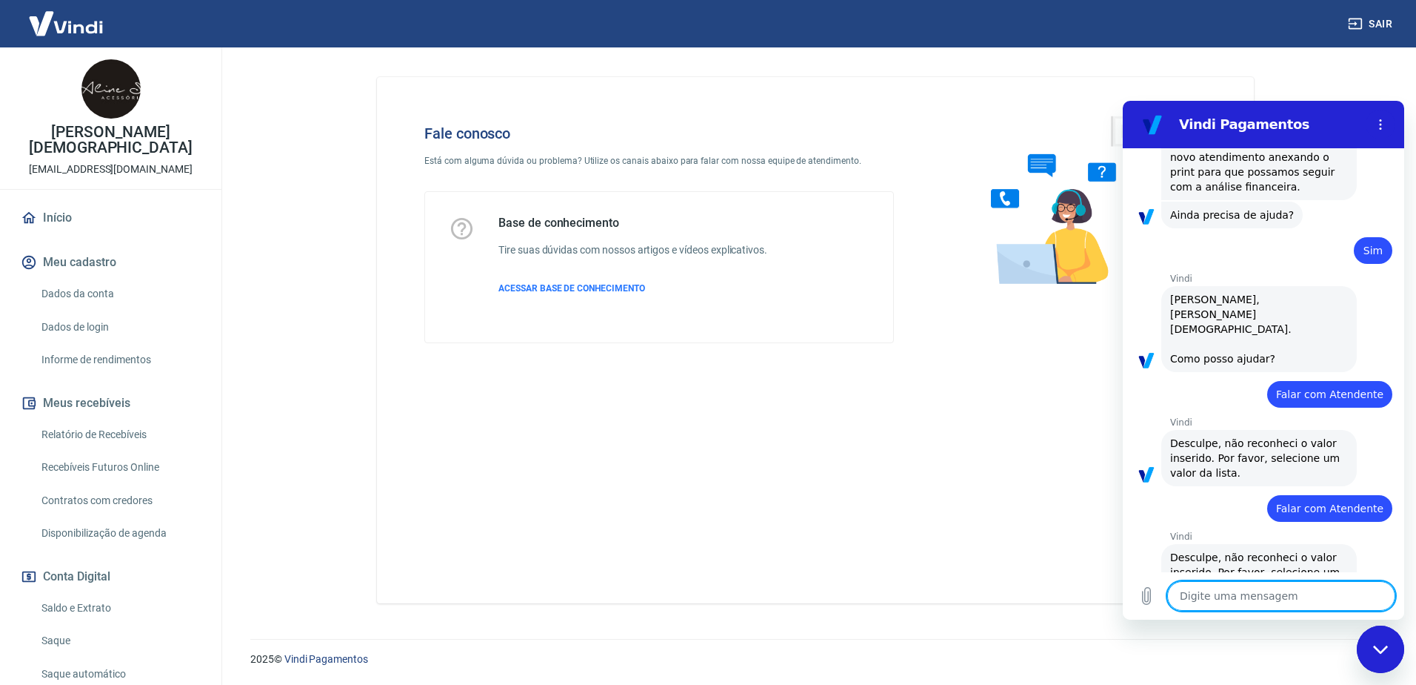
scroll to position [1396, 0]
click at [1382, 118] on button "Menu de opções" at bounding box center [1381, 125] width 30 height 30
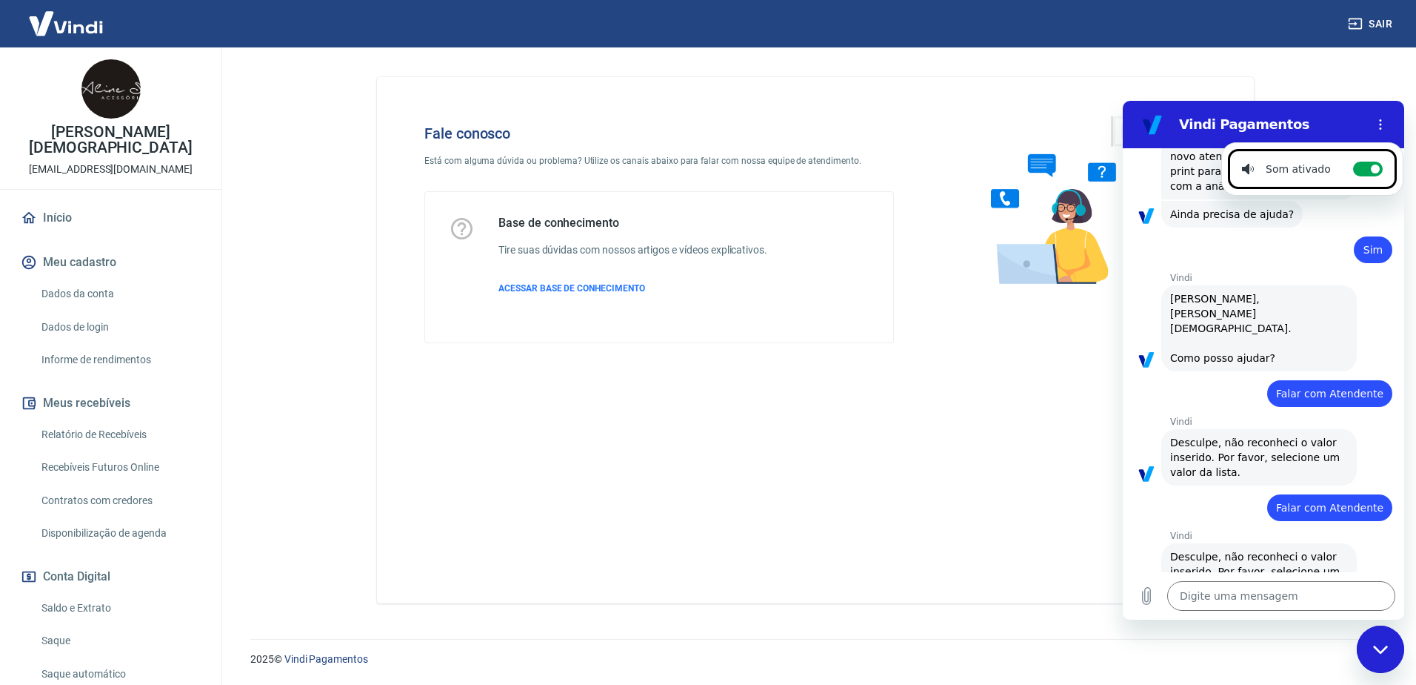
click at [1378, 639] on div "Fechar janela de mensagens" at bounding box center [1381, 649] width 44 height 44
type textarea "x"
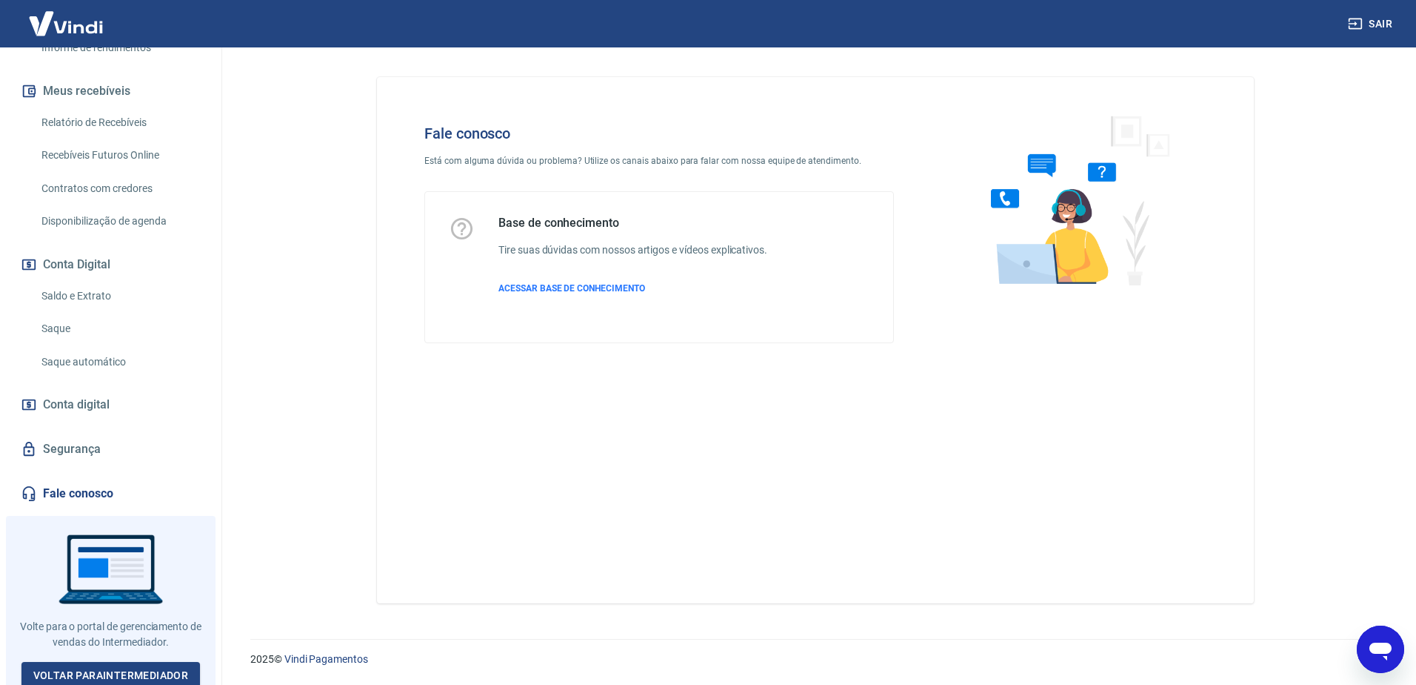
scroll to position [316, 0]
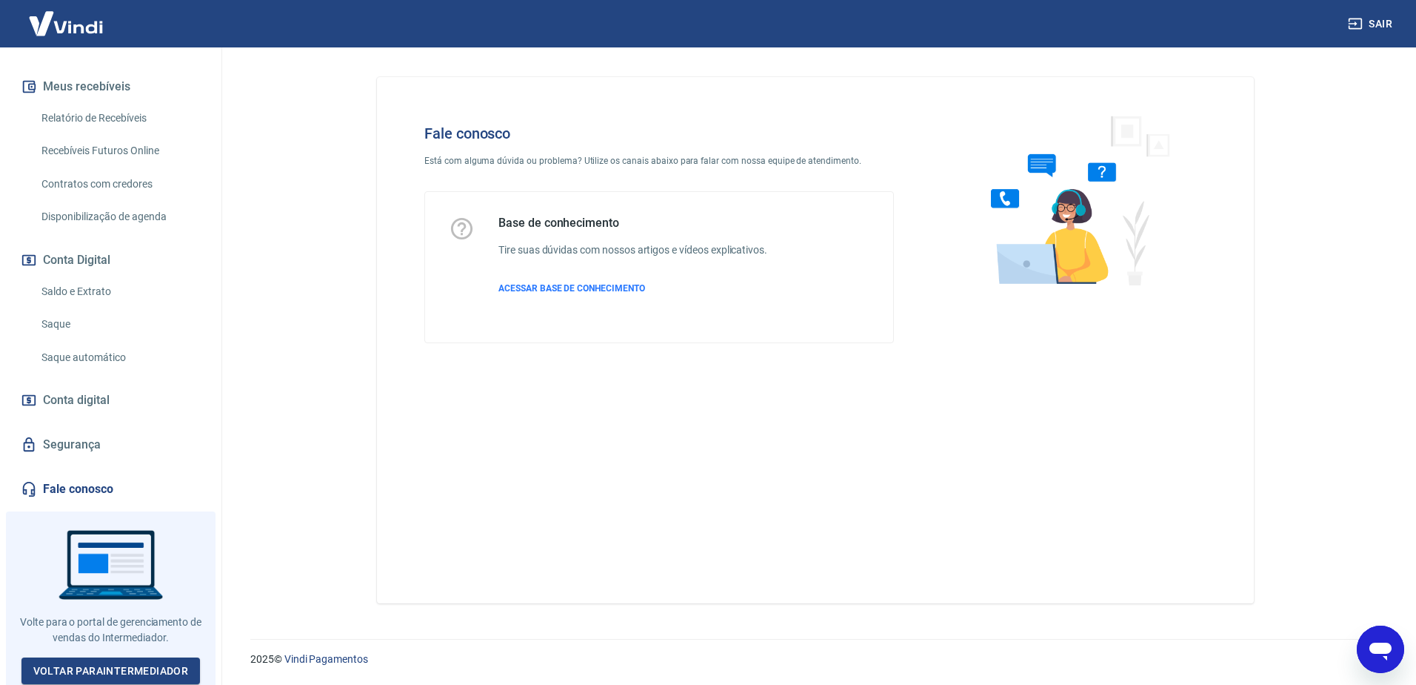
click at [131, 485] on link "Fale conosco" at bounding box center [111, 489] width 186 height 33
click at [618, 291] on span "ACESSAR BASE DE CONHECIMENTO" at bounding box center [572, 288] width 147 height 10
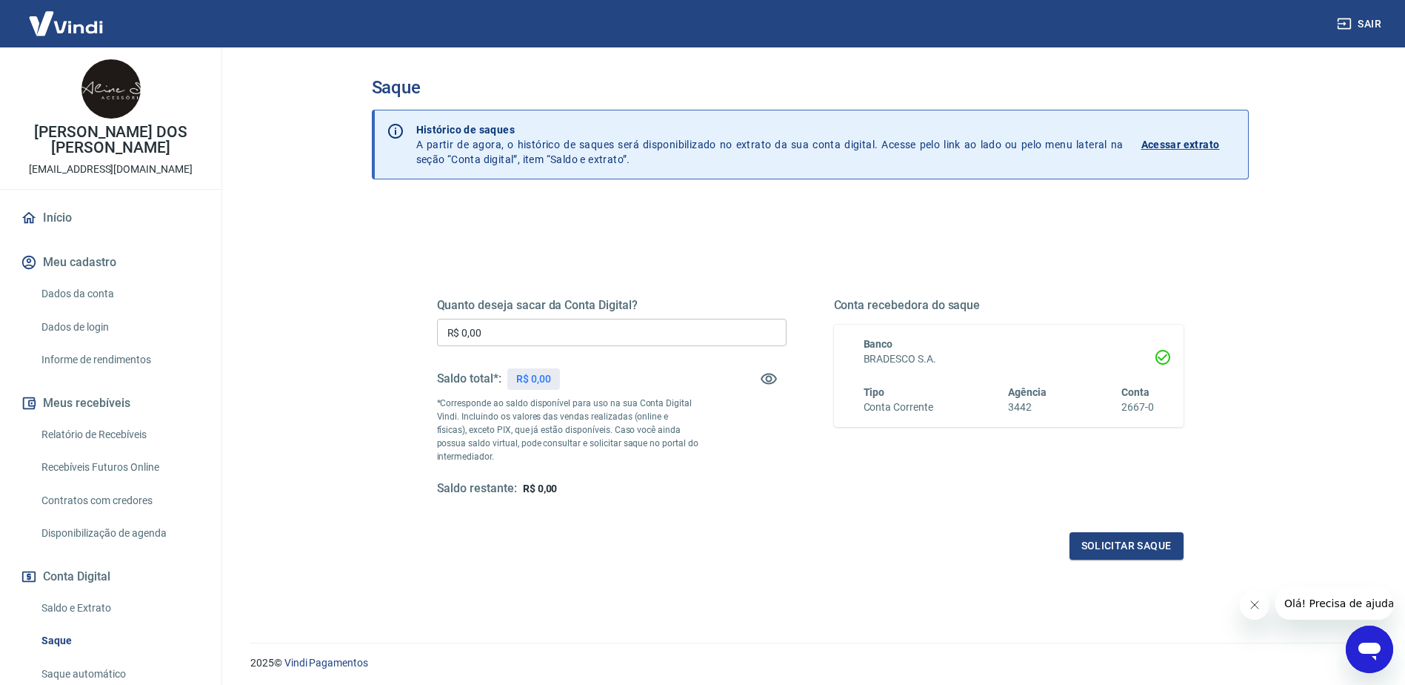
click at [1255, 608] on icon "Fechar mensagem da empresa" at bounding box center [1254, 605] width 12 height 12
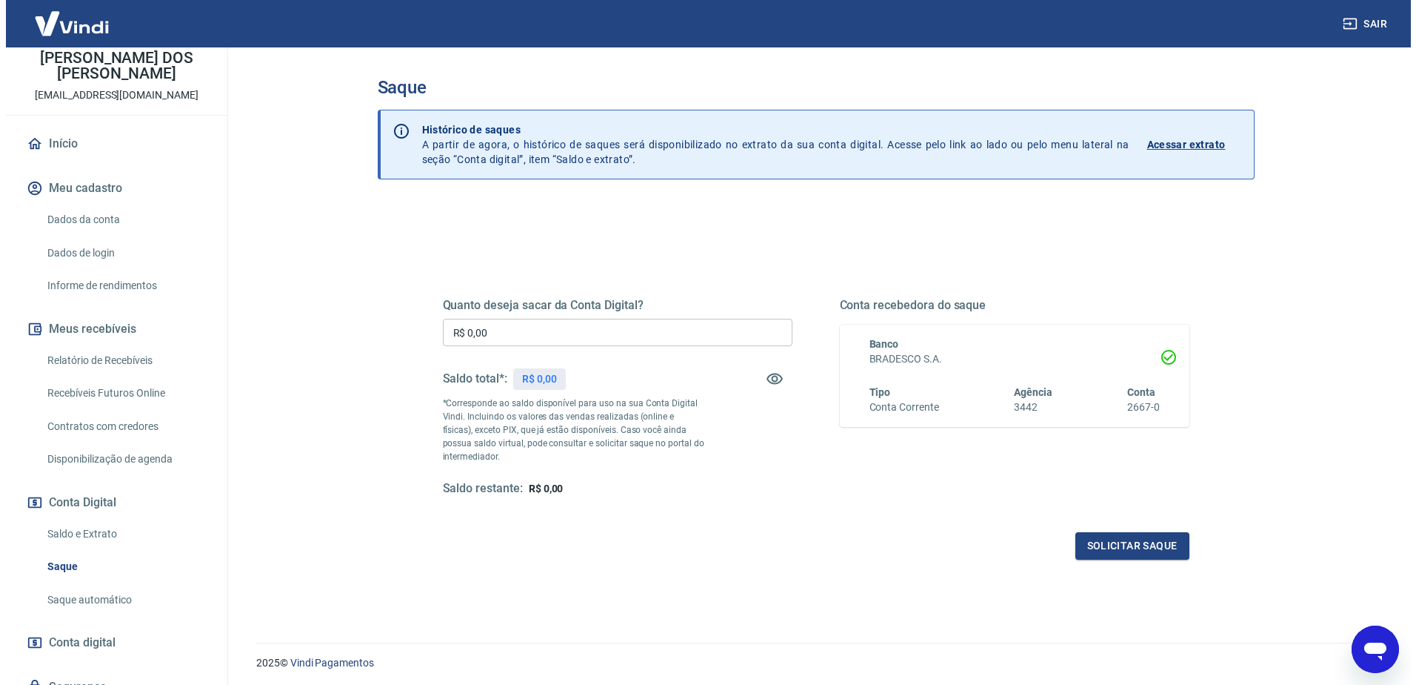
scroll to position [137, 0]
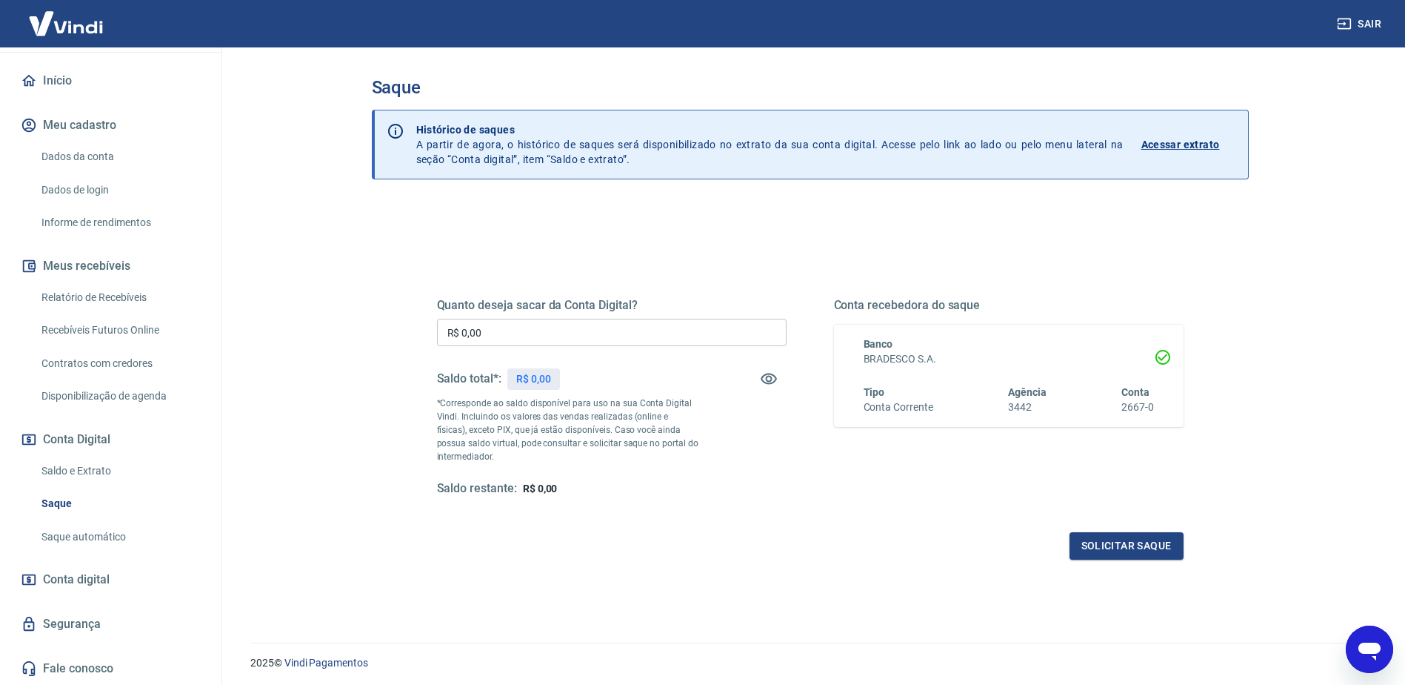
click at [127, 662] on link "Fale conosco" at bounding box center [111, 668] width 186 height 33
